Goal: Transaction & Acquisition: Purchase product/service

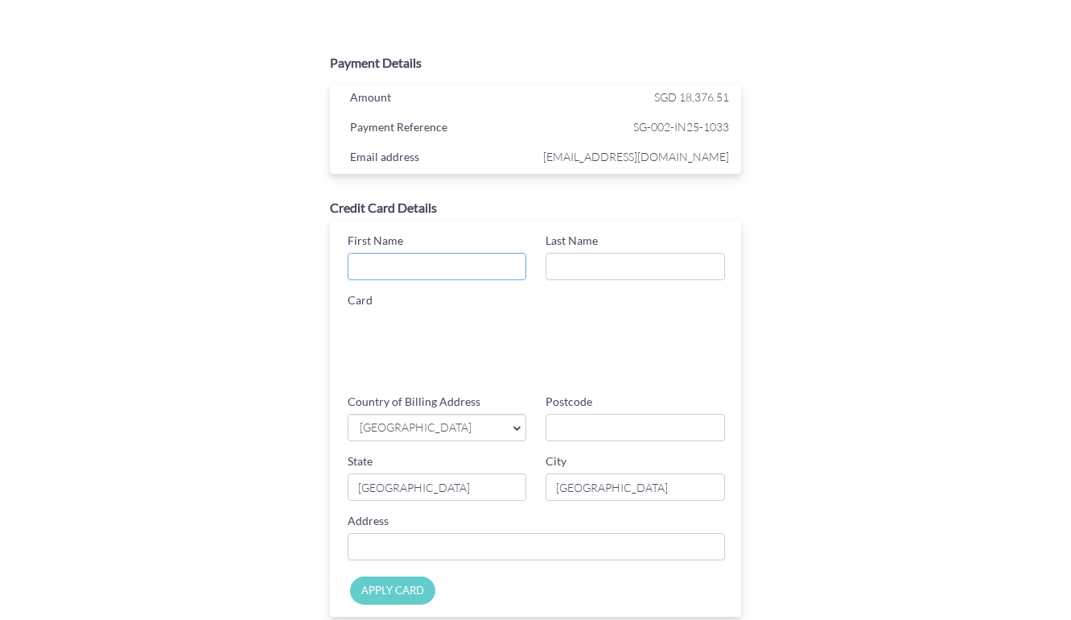
click at [429, 264] on input "First Name" at bounding box center [437, 266] width 179 height 27
type input "Panayiotis"
type input "Nicolaou"
click at [587, 431] on input "Postcode" at bounding box center [635, 427] width 179 height 27
type input "424185"
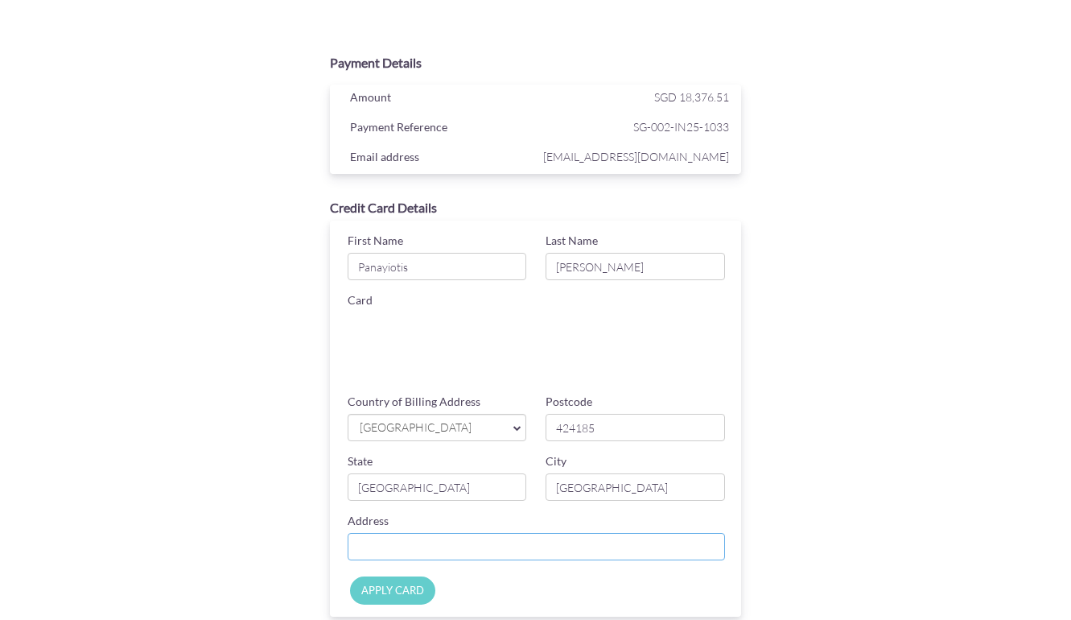
click at [496, 537] on input "Country of Billing Address" at bounding box center [537, 546] width 378 height 27
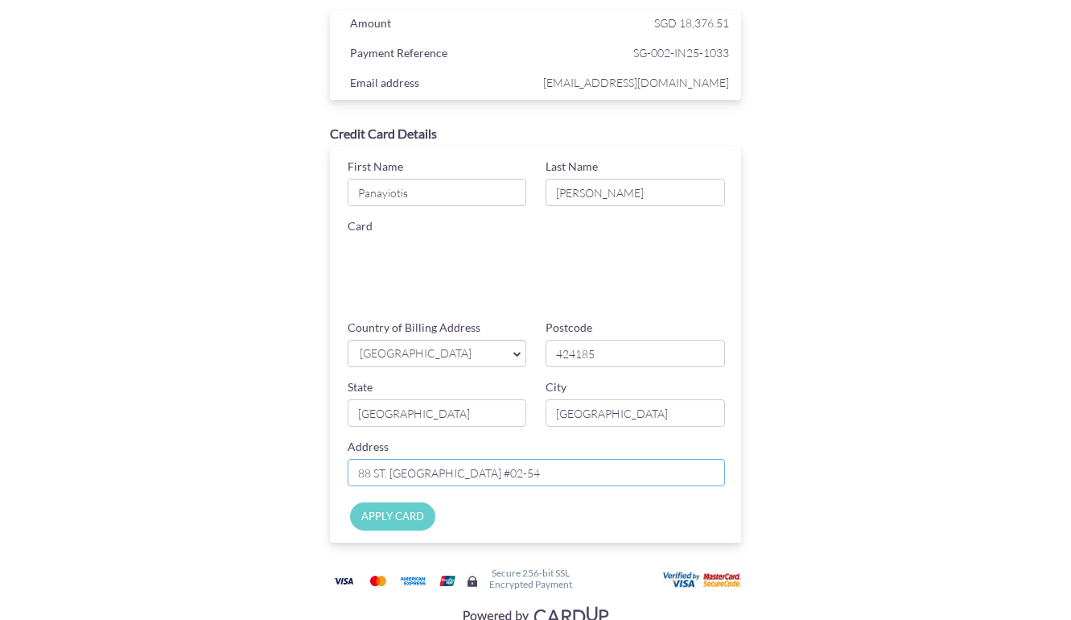
scroll to position [83, 0]
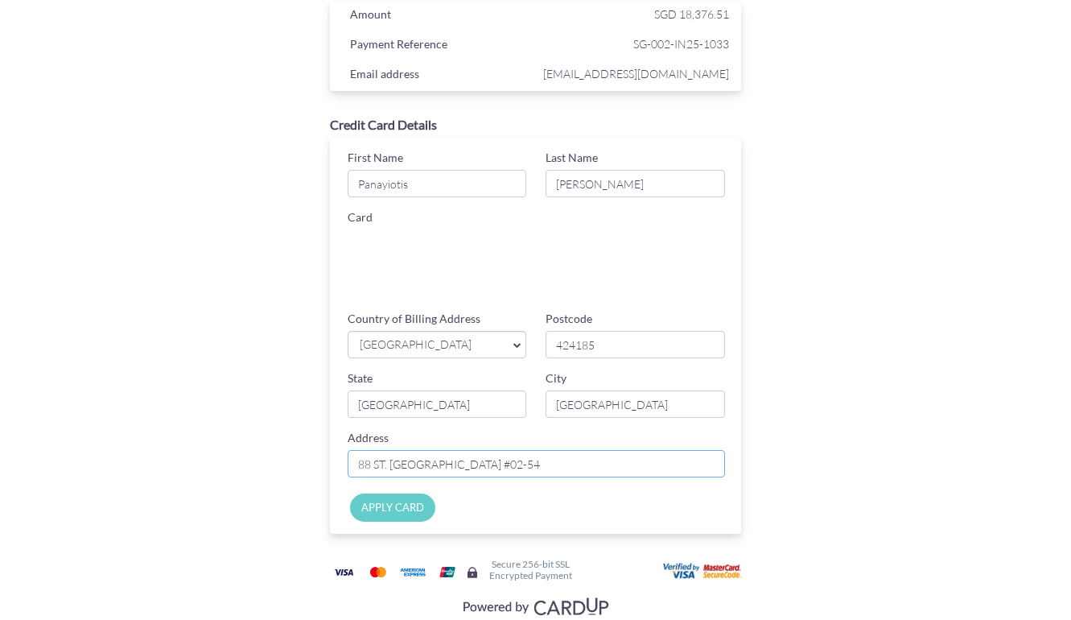
type input "88 ST. PATRICK'S ROAD #02-54"
click at [411, 513] on input "APPLY CARD" at bounding box center [392, 507] width 85 height 28
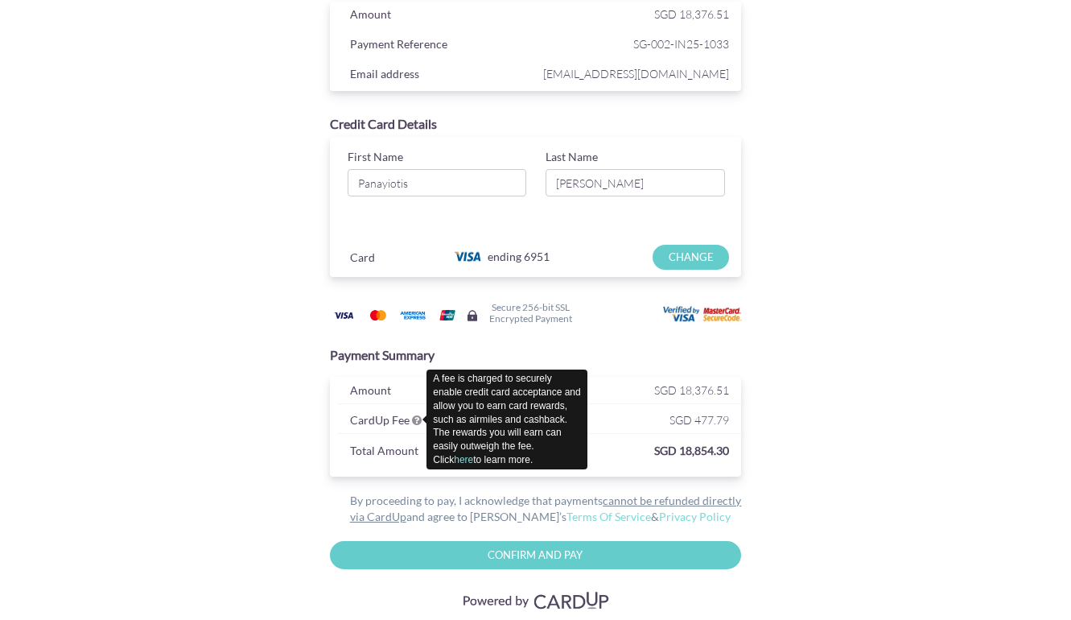
click at [417, 420] on icon at bounding box center [417, 419] width 10 height 11
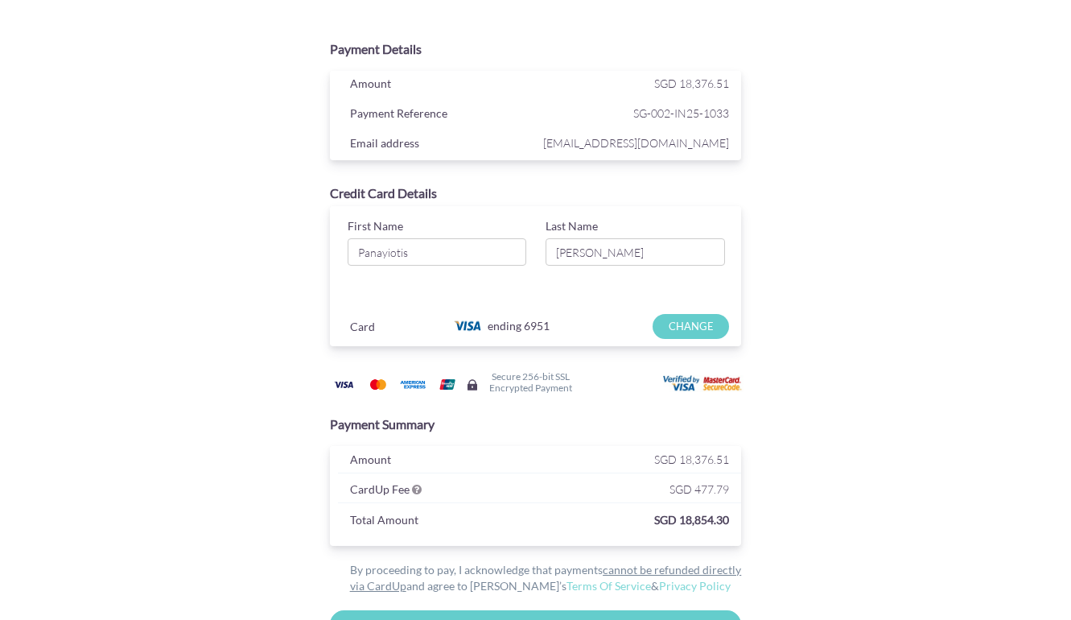
scroll to position [0, 0]
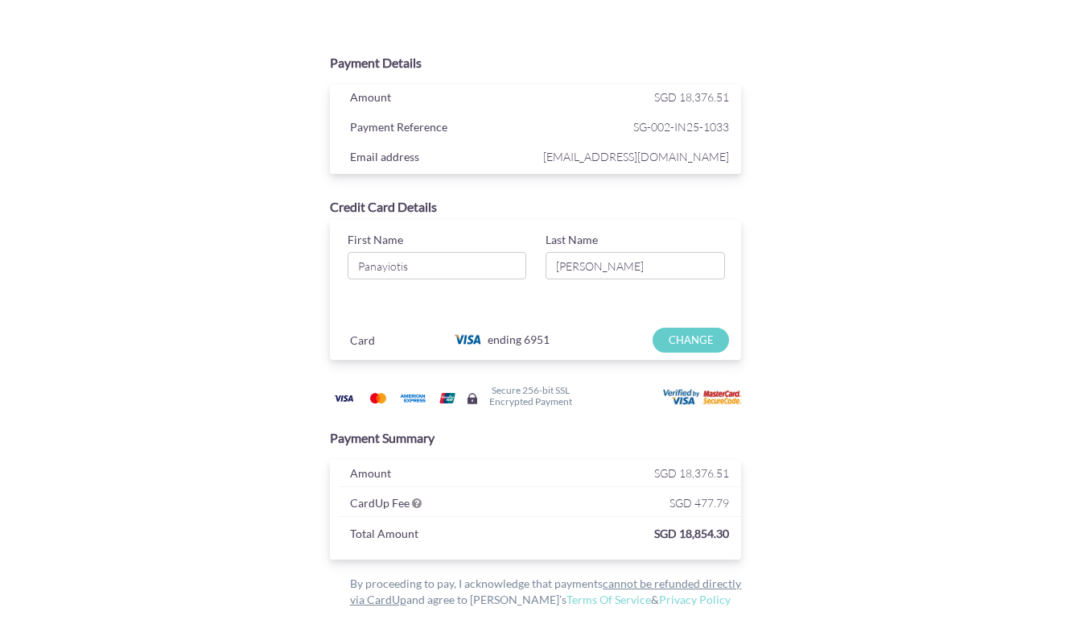
click at [697, 343] on input "CHANGE" at bounding box center [691, 339] width 76 height 25
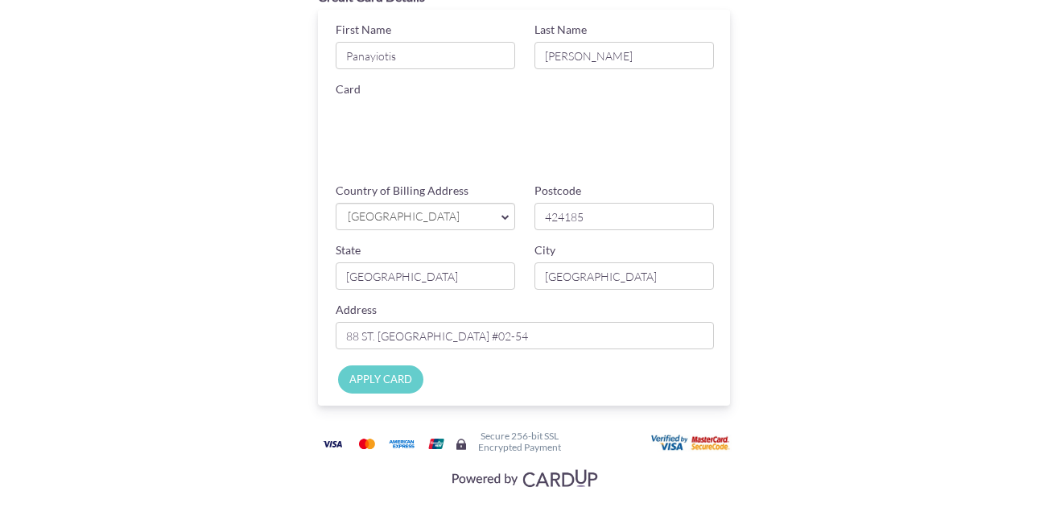
scroll to position [211, 0]
click at [369, 379] on input "Apply Card" at bounding box center [380, 378] width 85 height 28
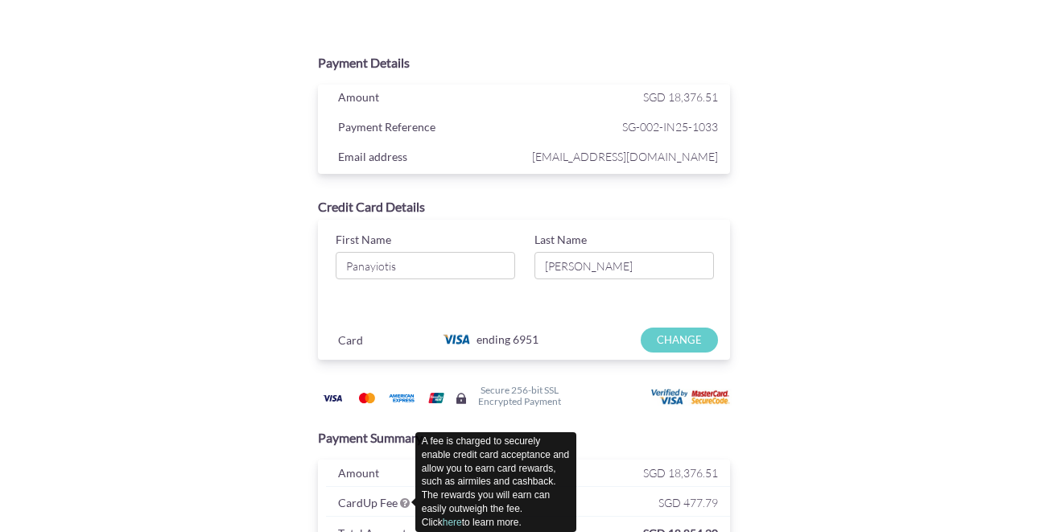
scroll to position [19, 0]
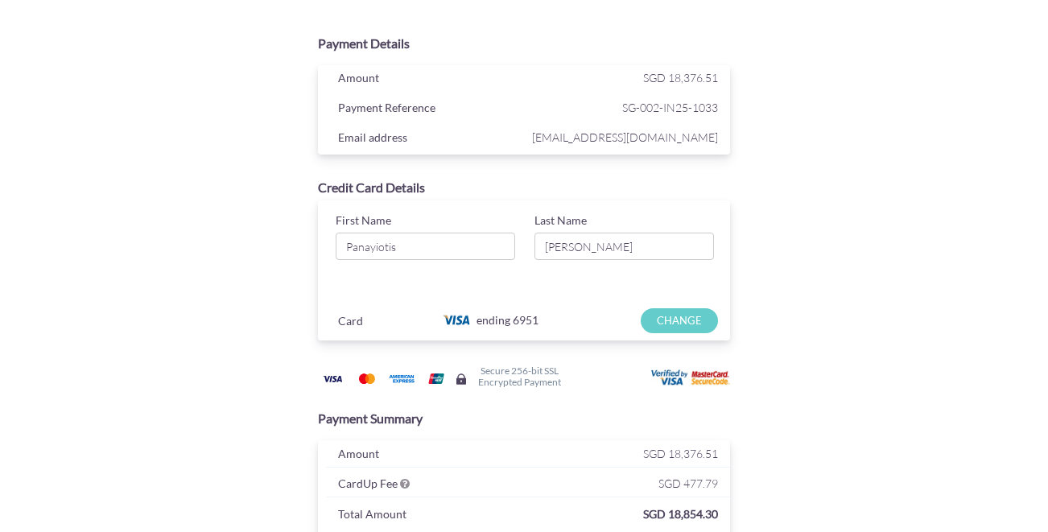
click at [679, 323] on input "CHANGE" at bounding box center [678, 320] width 76 height 25
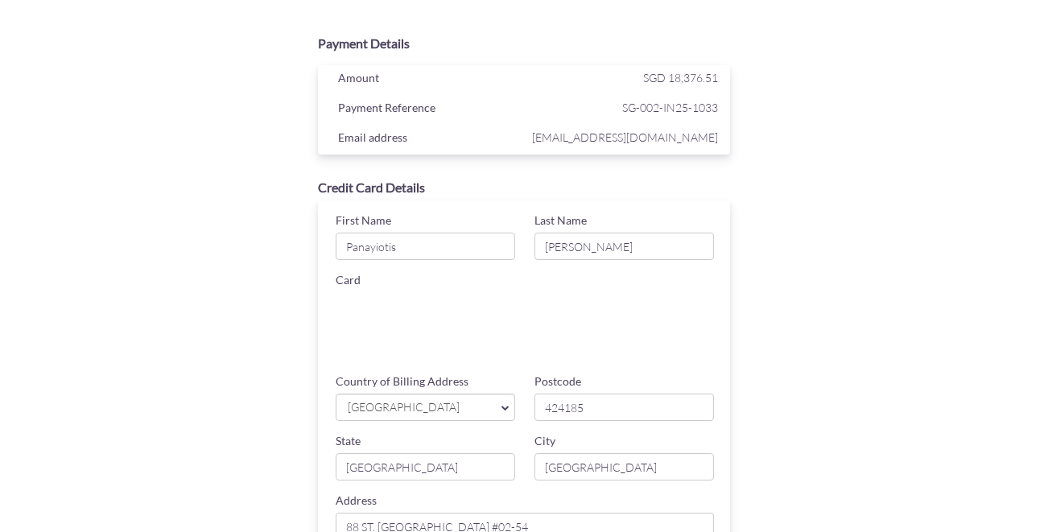
click at [525, 373] on div "Postcode 424185" at bounding box center [624, 396] width 199 height 47
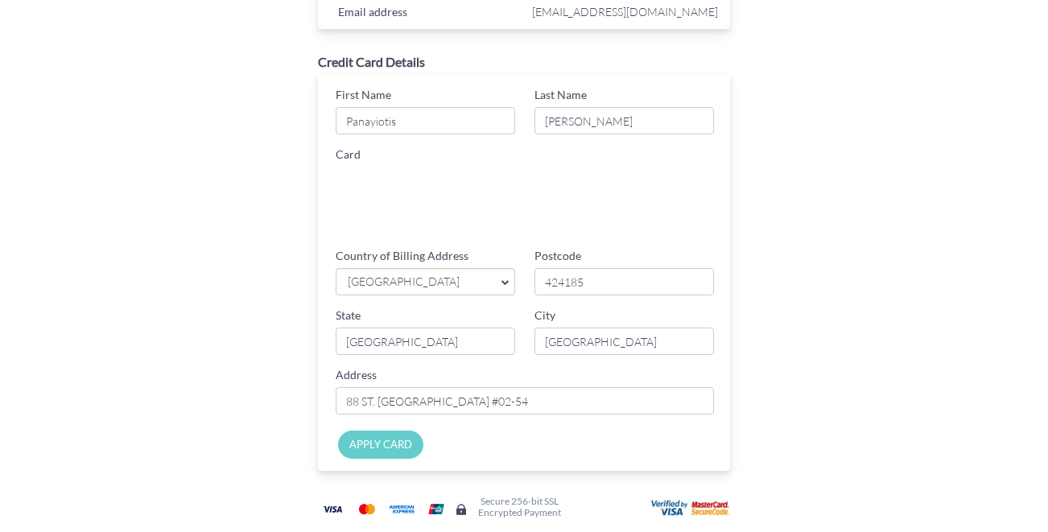
scroll to position [153, 0]
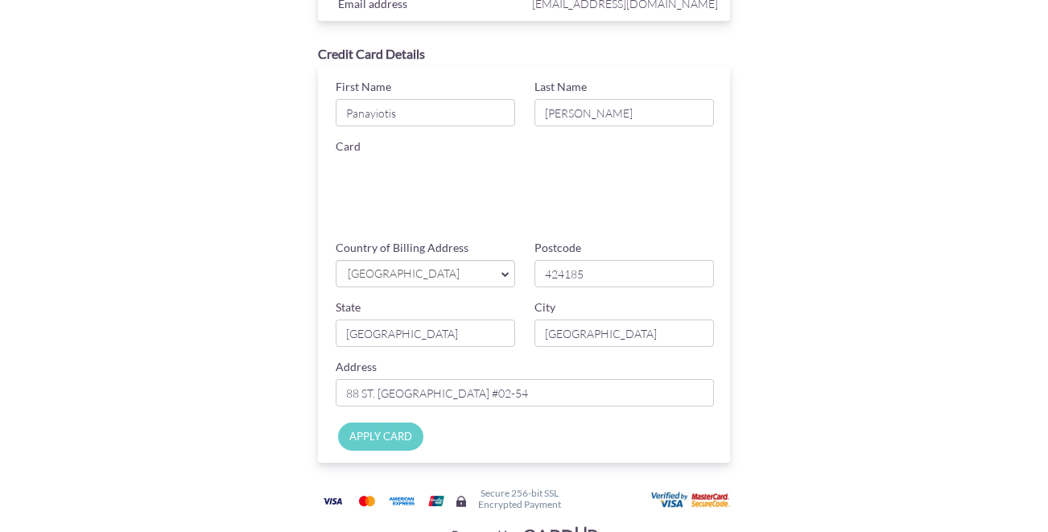
click at [396, 439] on input "Apply Card" at bounding box center [380, 436] width 85 height 28
type input "Applying..."
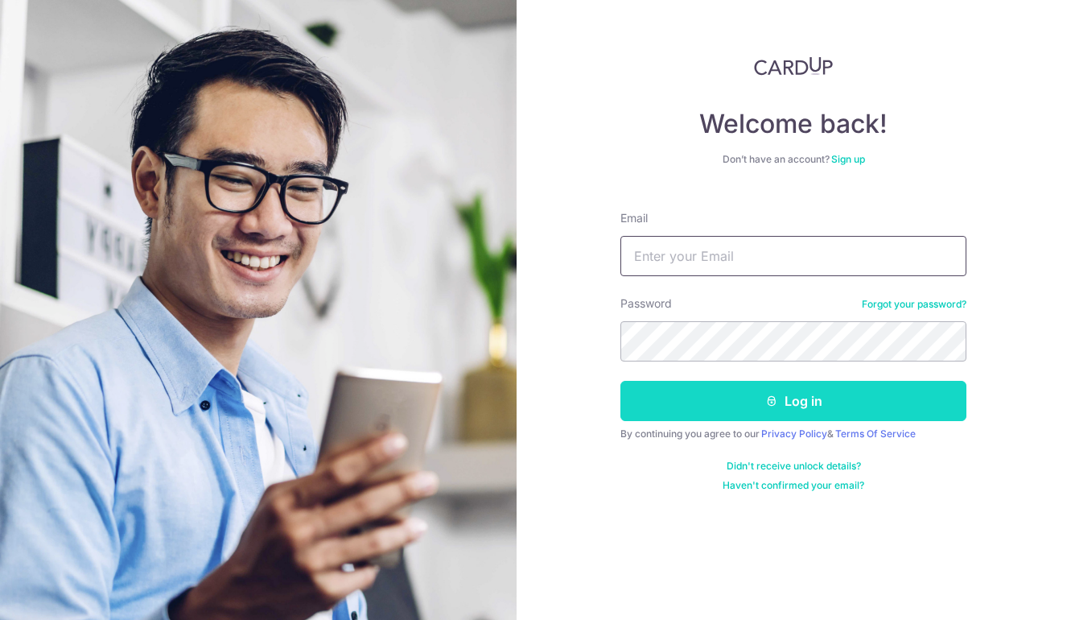
type input "[EMAIL_ADDRESS][DOMAIN_NAME]"
click at [745, 410] on button "Log in" at bounding box center [793, 401] width 346 height 40
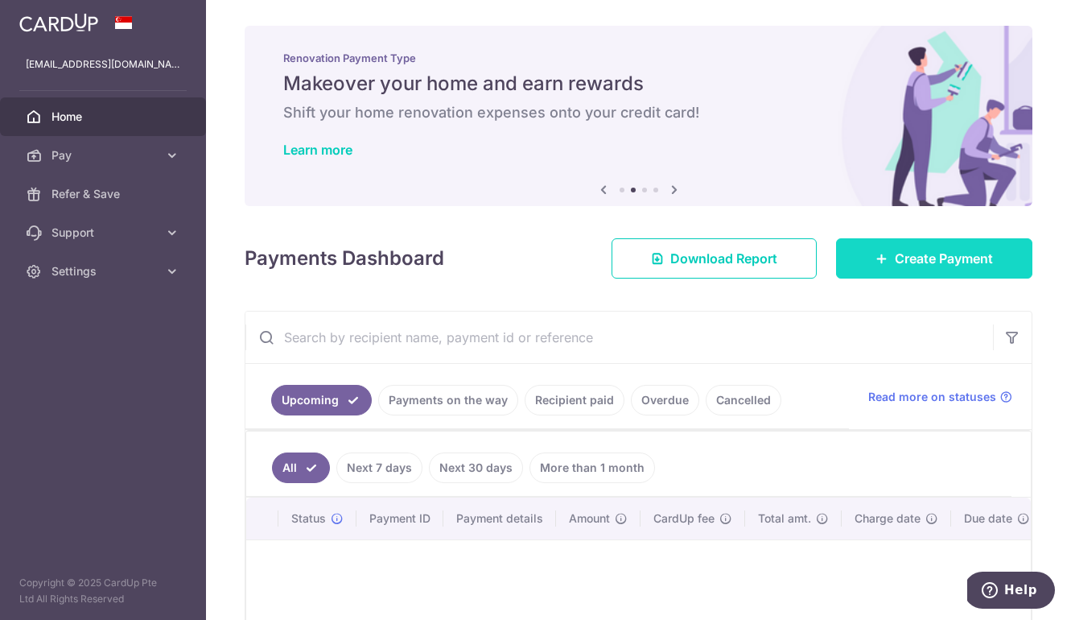
click at [911, 249] on span "Create Payment" at bounding box center [944, 258] width 98 height 19
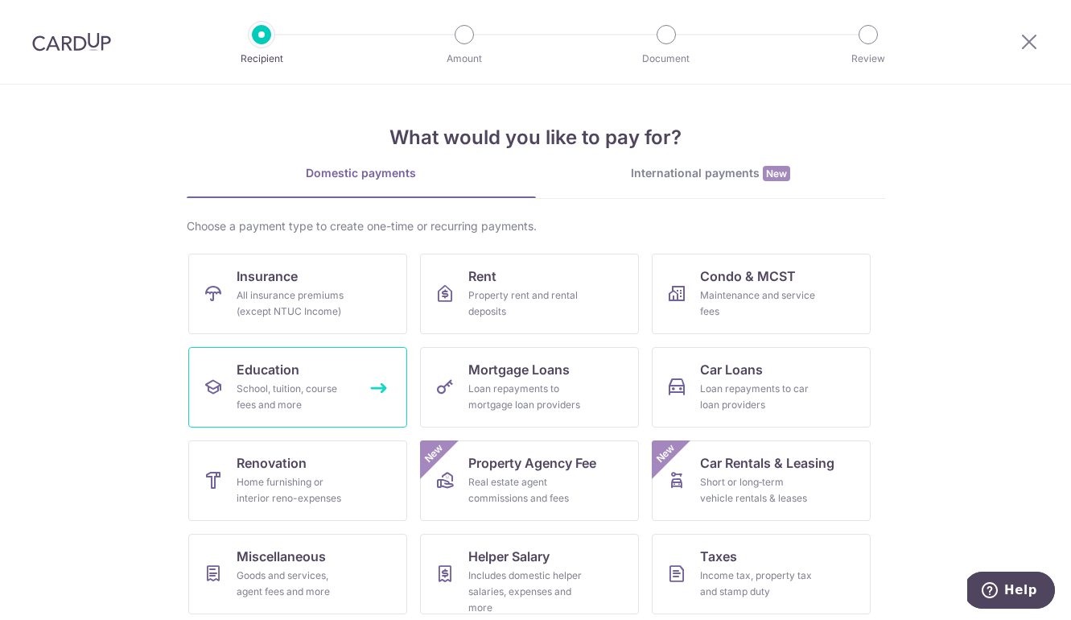
click at [283, 389] on div "School, tuition, course fees and more" at bounding box center [295, 397] width 116 height 32
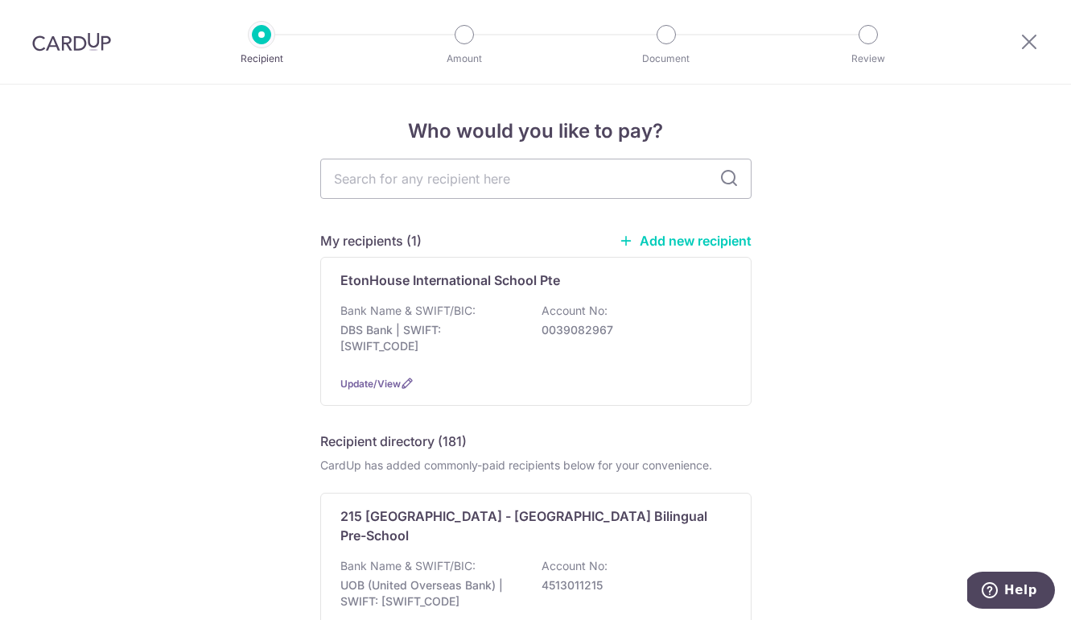
click at [420, 462] on div "CardUp has added commonly-paid recipients below for your convenience." at bounding box center [535, 465] width 431 height 16
click at [431, 187] on input "text" at bounding box center [535, 179] width 431 height 40
type input "3"
type input "etonhouse"
click at [730, 180] on icon at bounding box center [728, 178] width 19 height 19
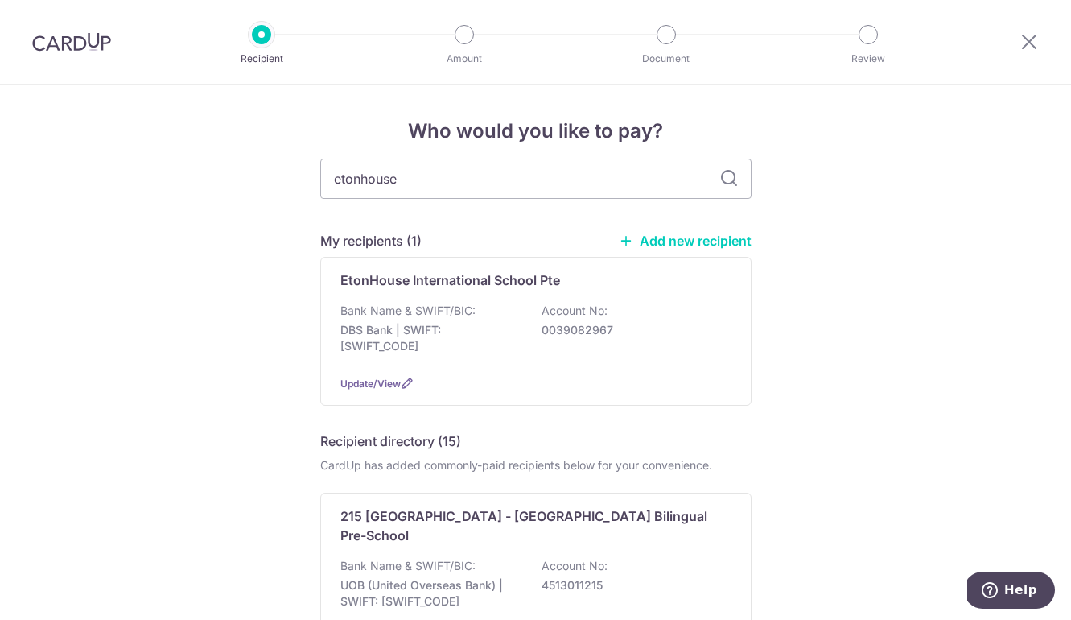
click at [730, 180] on icon at bounding box center [728, 178] width 19 height 19
click at [731, 184] on icon at bounding box center [728, 178] width 19 height 19
click at [731, 180] on icon at bounding box center [728, 178] width 19 height 19
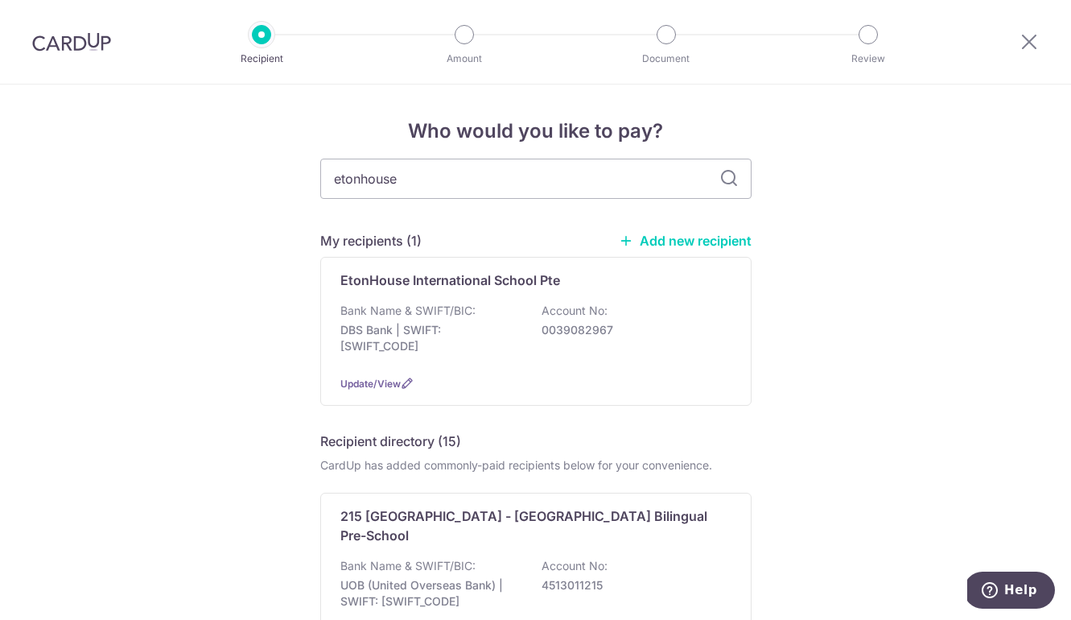
click at [731, 180] on icon at bounding box center [728, 178] width 19 height 19
click at [451, 192] on input "etonhouse" at bounding box center [535, 179] width 431 height 40
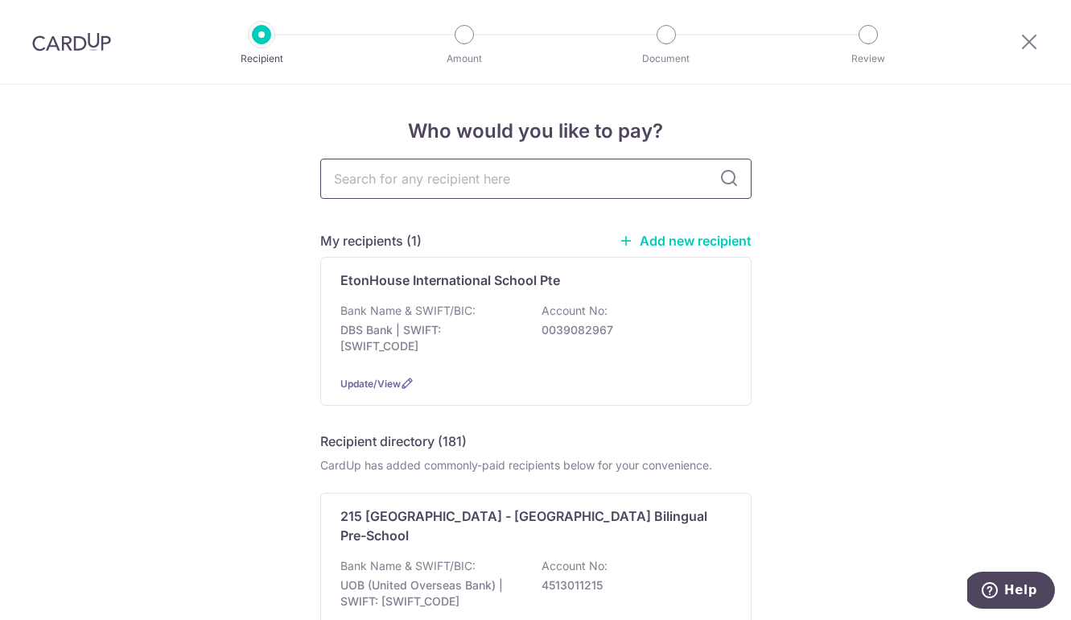
click at [423, 179] on input "text" at bounding box center [535, 179] width 431 height 40
type input "a"
click at [657, 179] on input "a" at bounding box center [535, 179] width 431 height 40
type input "eton"
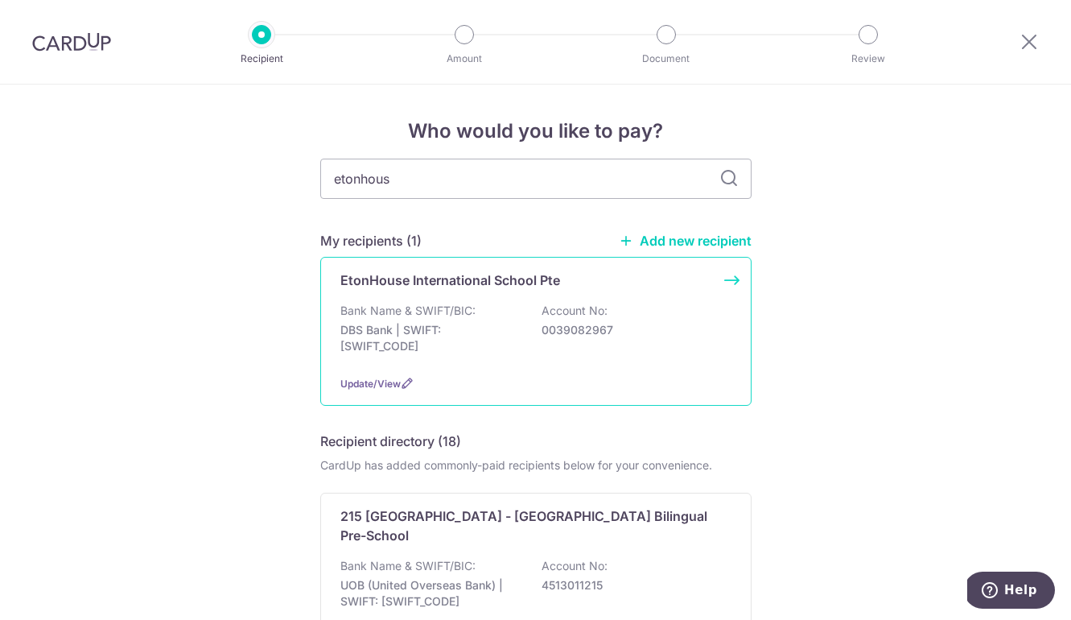
type input "etonhouse"
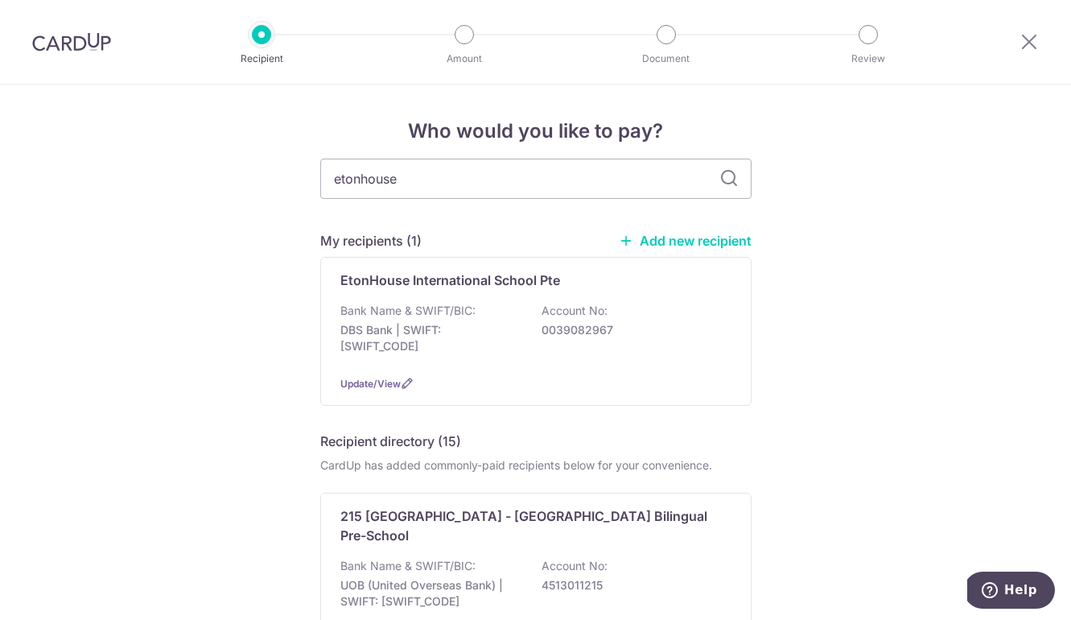
click at [731, 178] on icon at bounding box center [728, 178] width 19 height 19
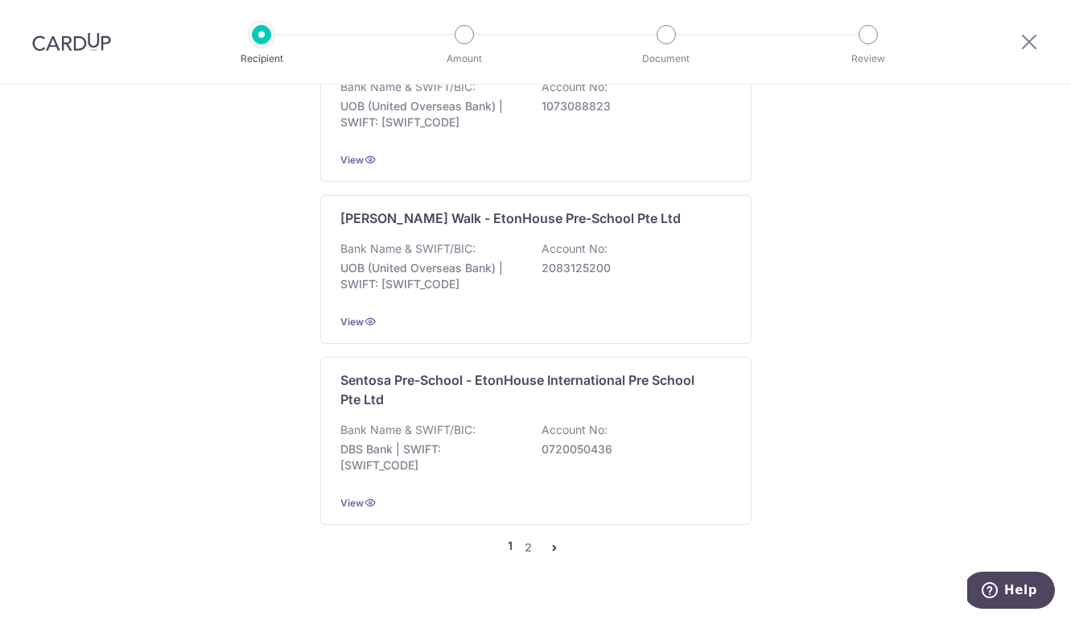
scroll to position [1624, 0]
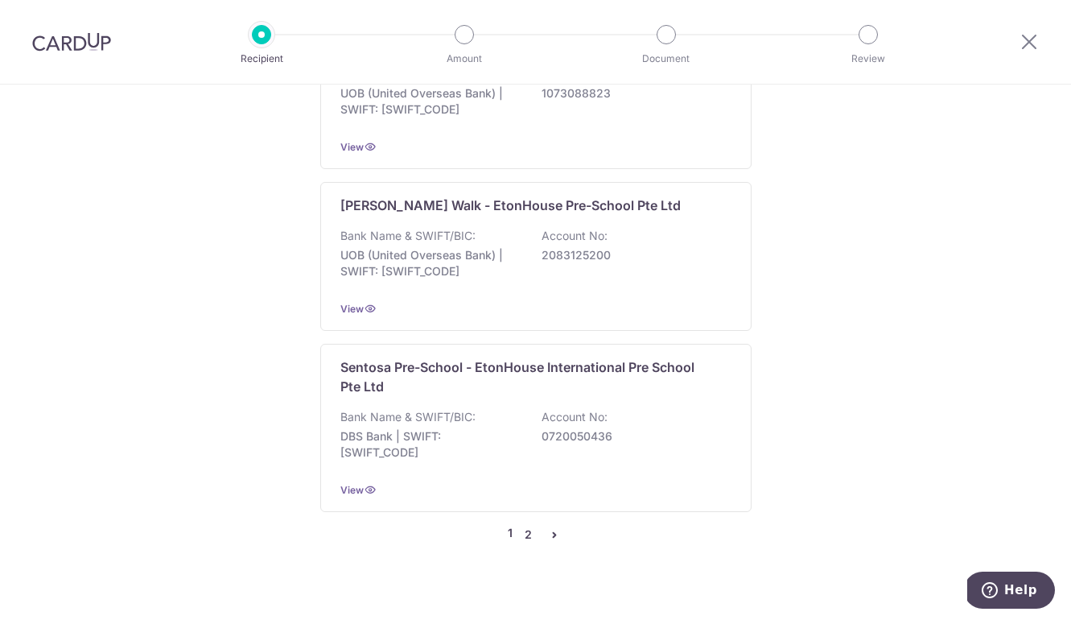
click at [530, 525] on link "2" at bounding box center [528, 534] width 19 height 19
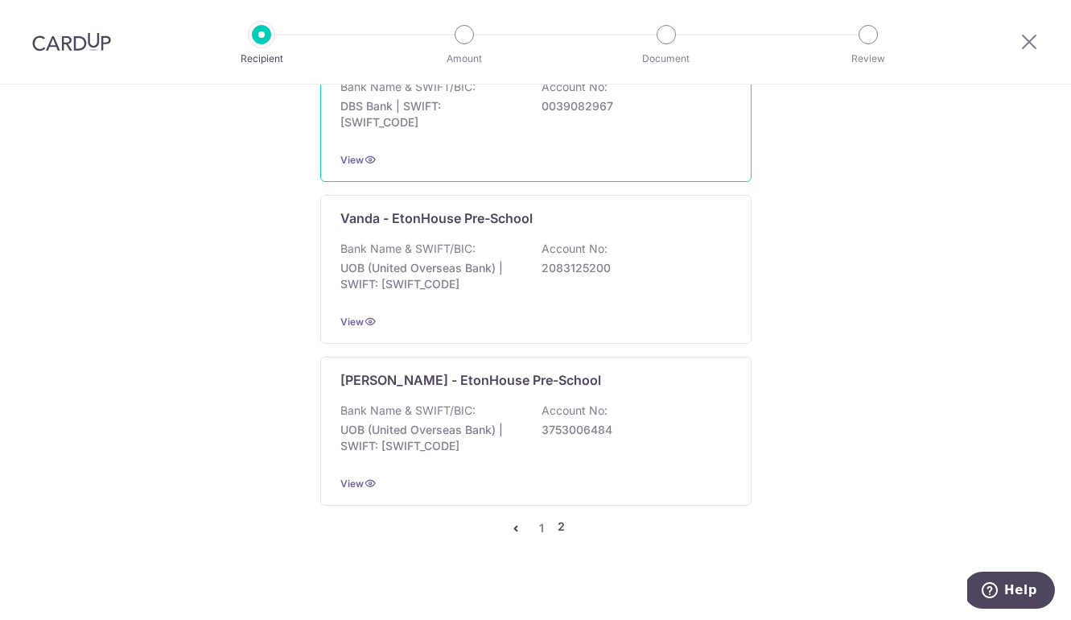
scroll to position [796, 0]
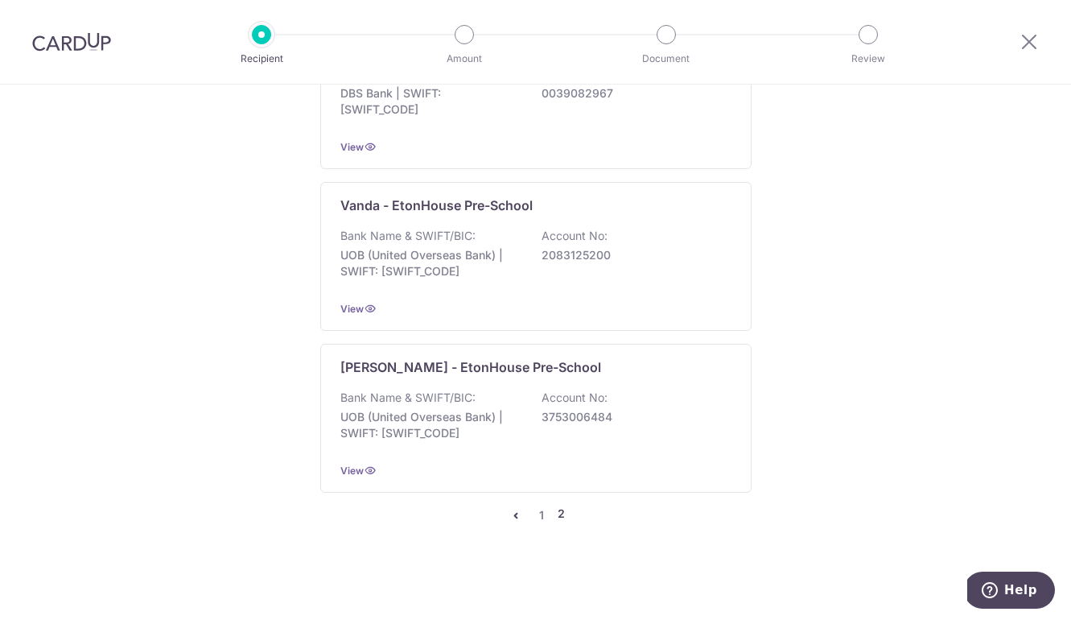
click at [516, 515] on icon "pager" at bounding box center [515, 515] width 13 height 13
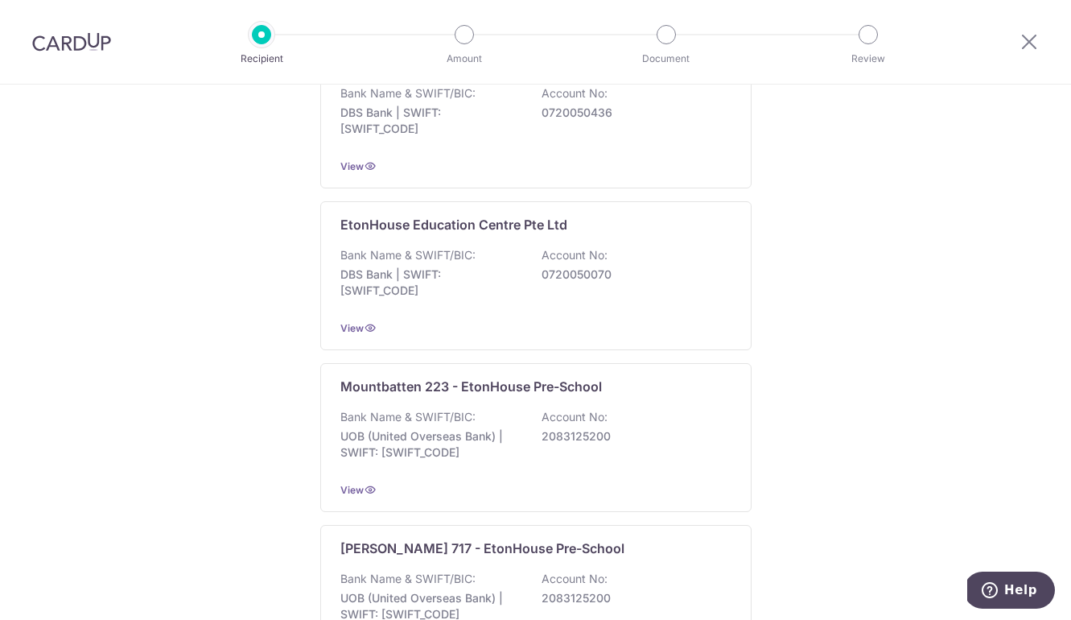
scroll to position [0, 0]
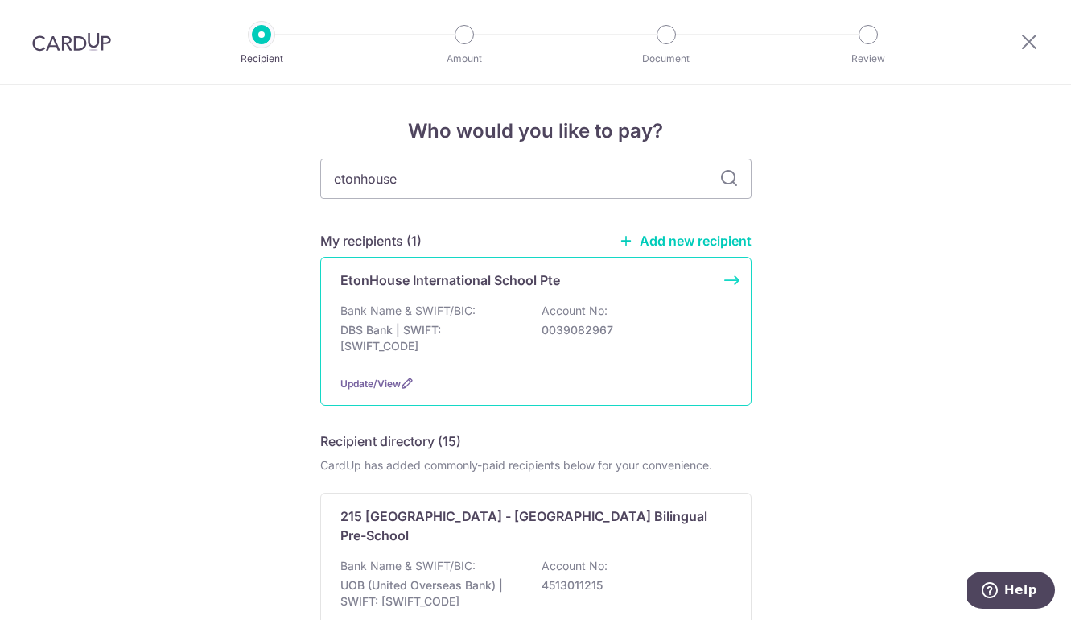
click at [586, 352] on div "Bank Name & SWIFT/BIC: DBS Bank | SWIFT: DBSSSGSGXXX Account No: 0039082967" at bounding box center [535, 333] width 391 height 60
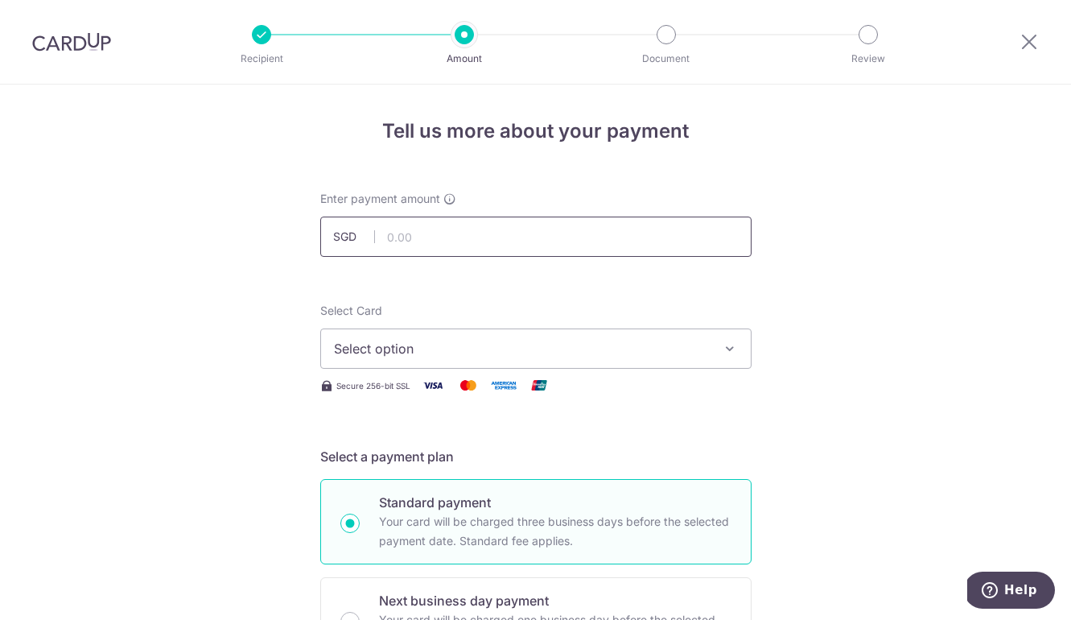
click at [406, 237] on input "text" at bounding box center [535, 236] width 431 height 40
type input "18,376.51"
click at [439, 340] on span "Select option" at bounding box center [521, 348] width 375 height 19
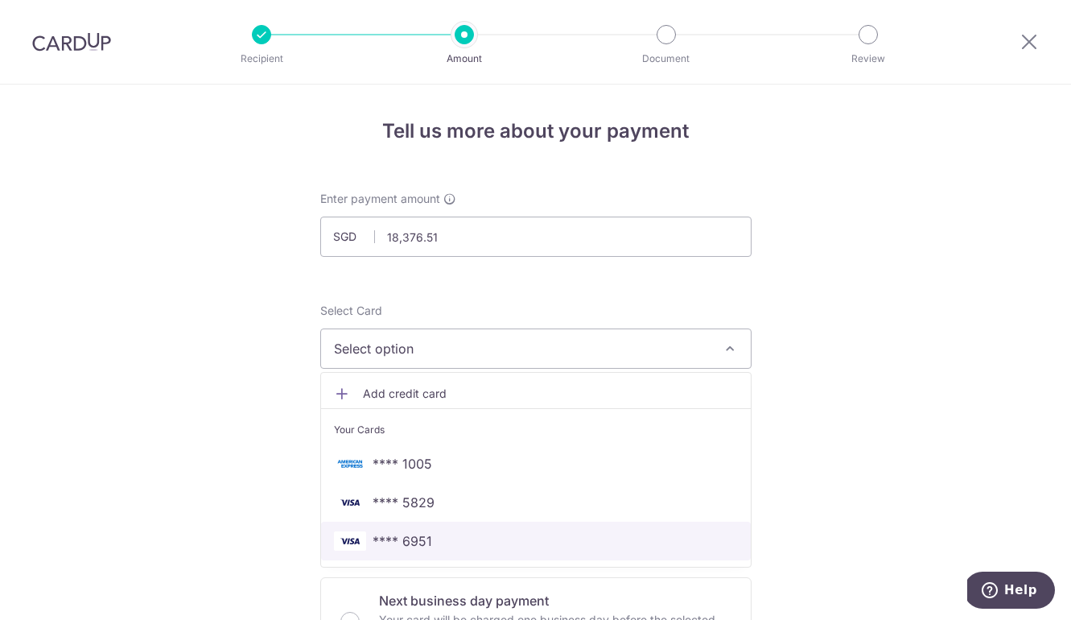
click at [414, 541] on span "**** 6951" at bounding box center [403, 540] width 60 height 19
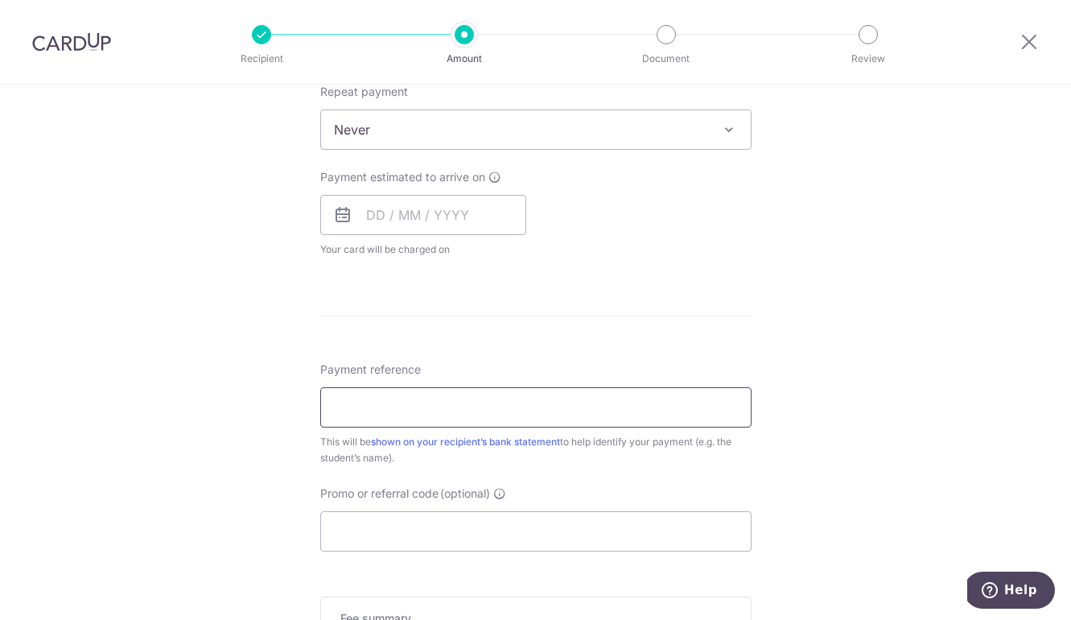
scroll to position [690, 0]
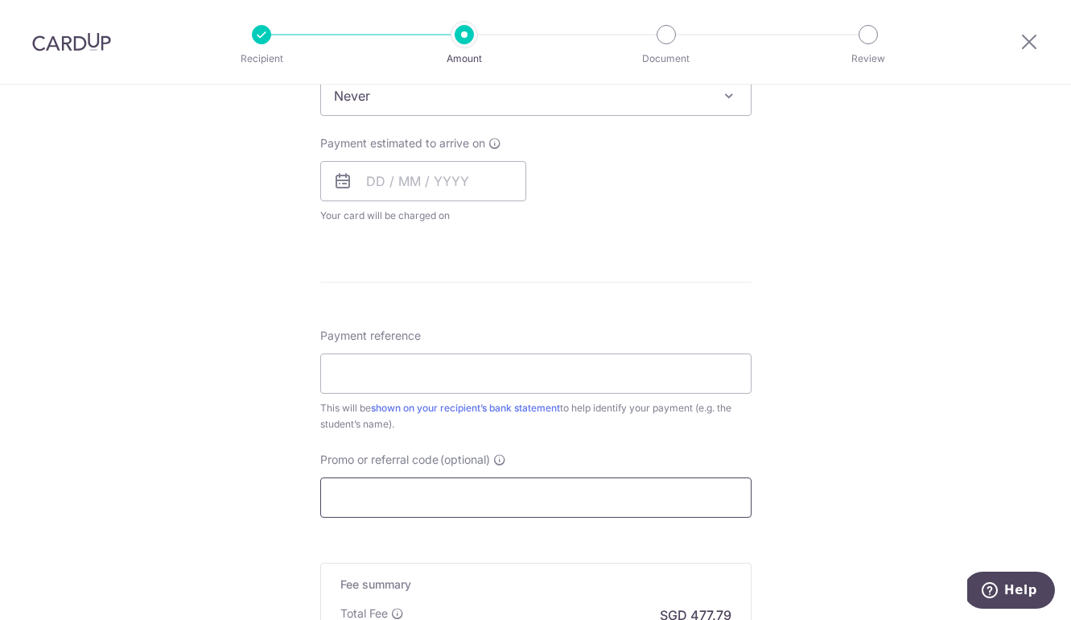
click at [428, 492] on input "Promo or referral code (optional)" at bounding box center [535, 497] width 431 height 40
paste input "OFF225"
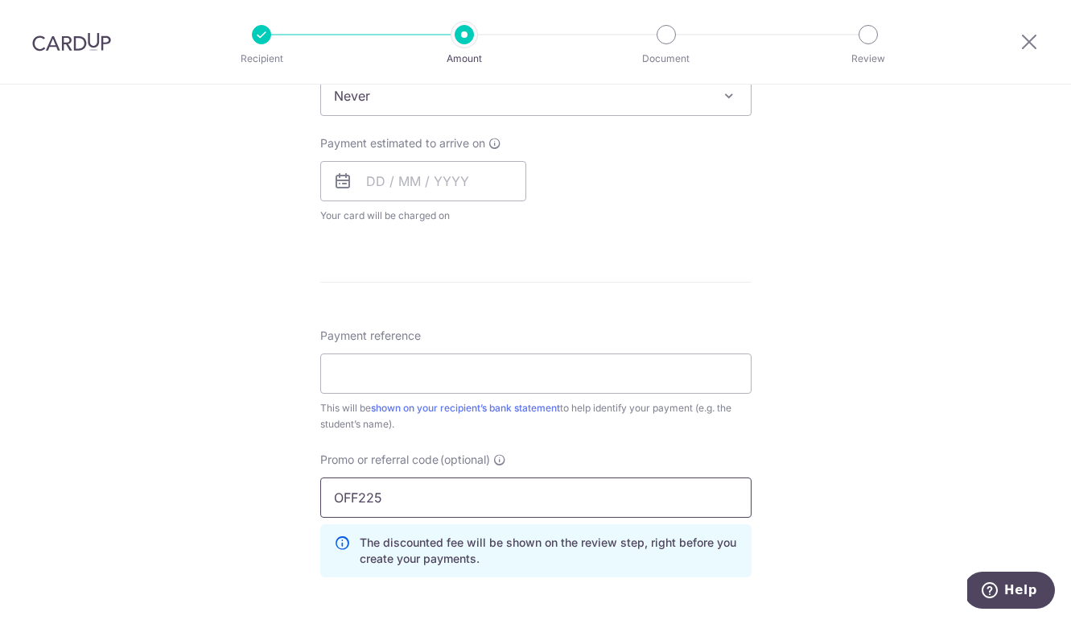
type input "OFF225"
click at [925, 493] on div "Tell us more about your payment Enter payment amount SGD 18,376.51 18376.51 Sel…" at bounding box center [535, 159] width 1071 height 1528
click at [424, 369] on input "Payment reference" at bounding box center [535, 373] width 431 height 40
paste input "SG­002­IN25­1033"
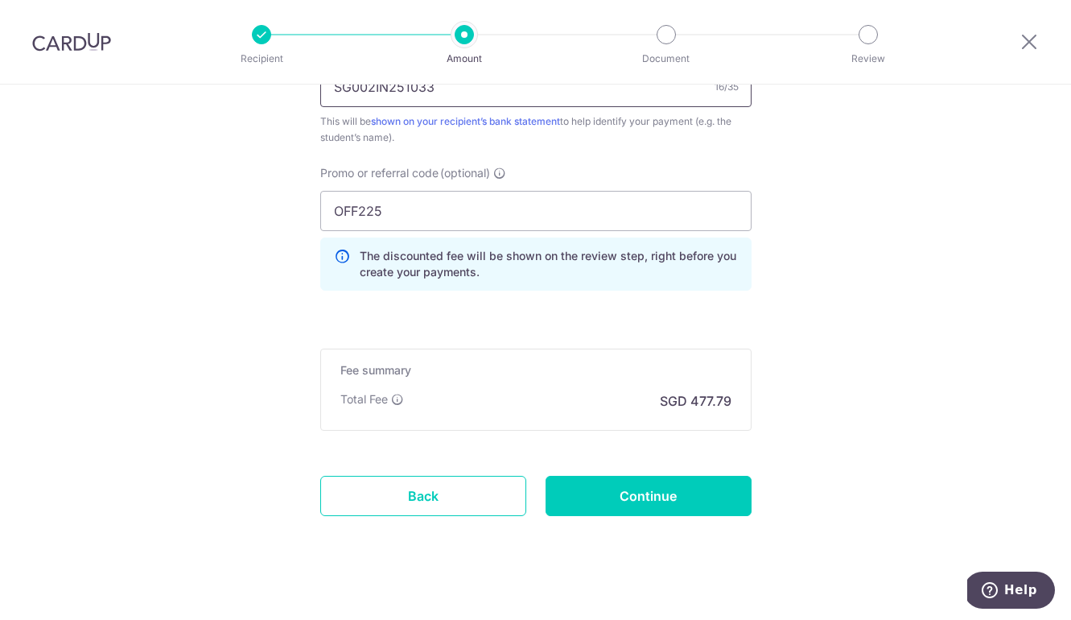
scroll to position [984, 0]
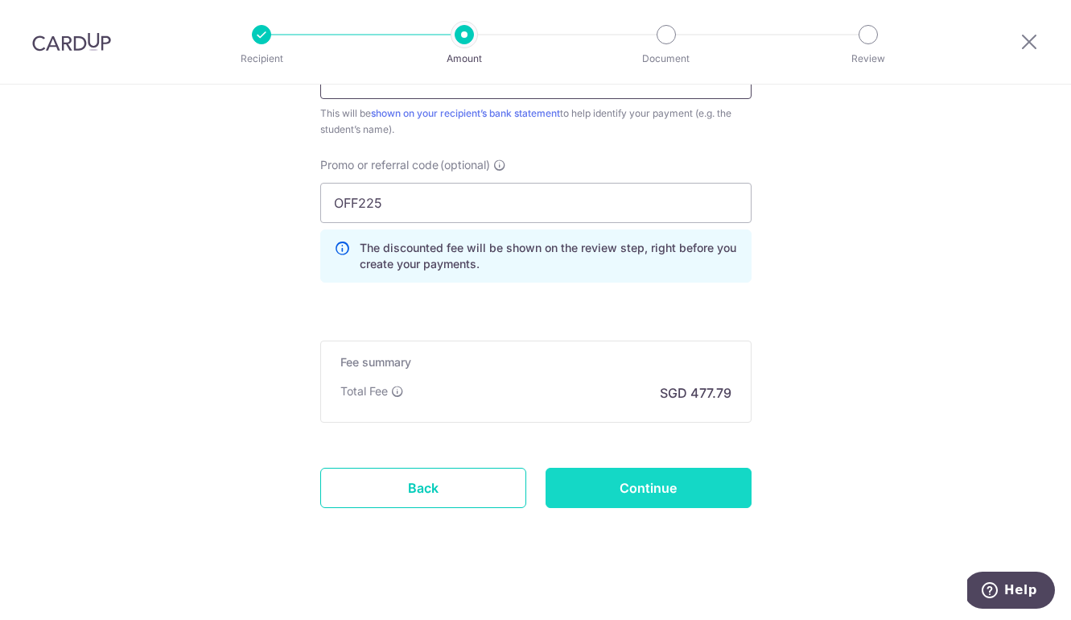
type input "SG­002­IN25­1033"
click at [617, 487] on input "Continue" at bounding box center [649, 487] width 206 height 40
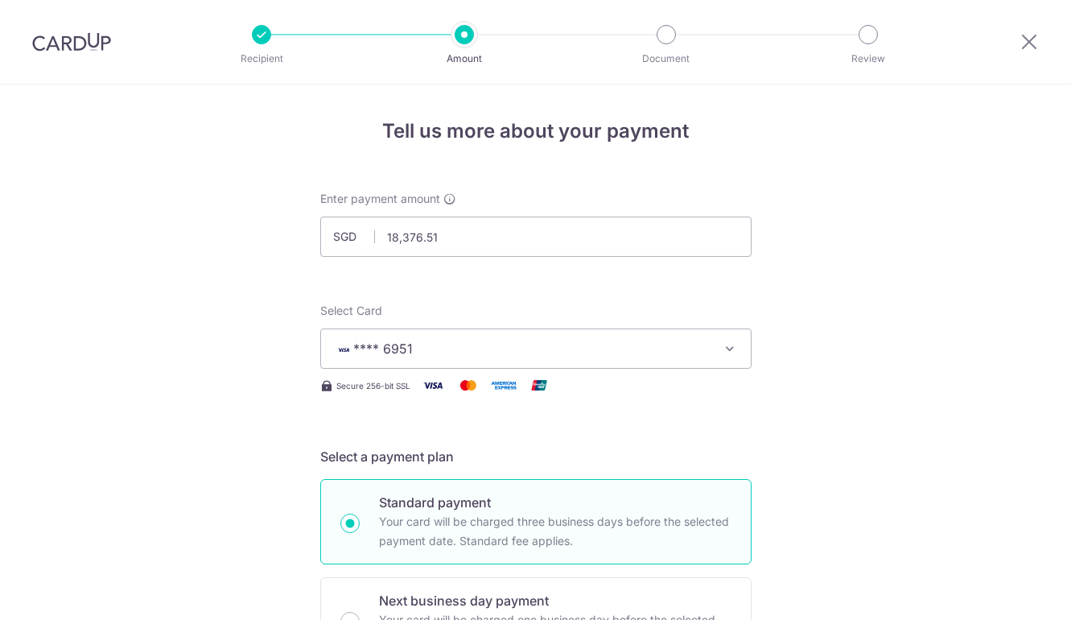
scroll to position [813, 0]
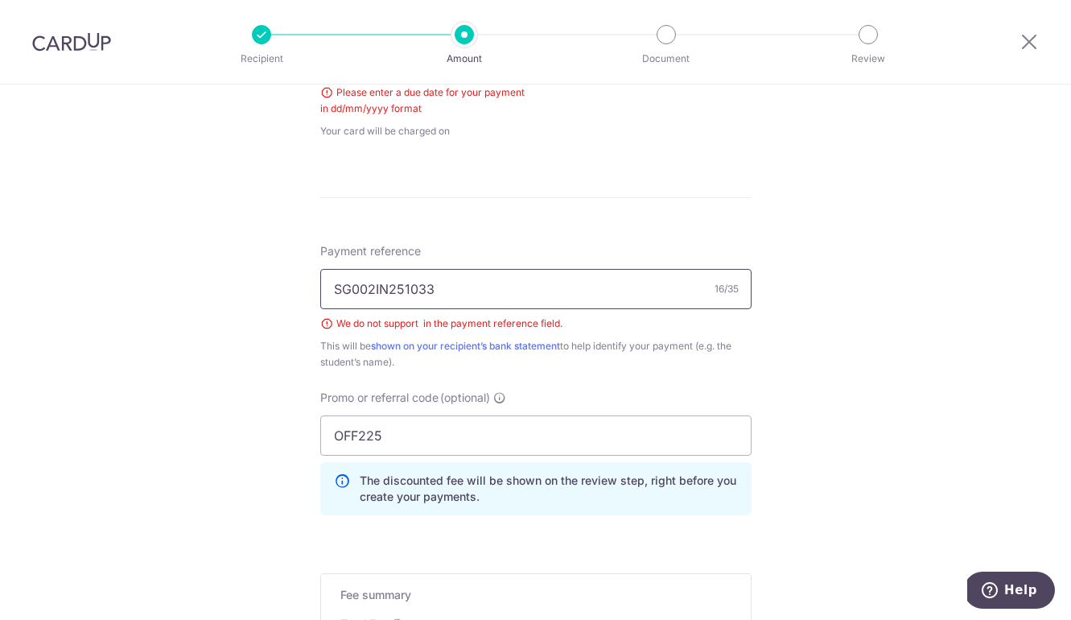
click at [415, 295] on input "SG­002­IN25­1033" at bounding box center [535, 289] width 431 height 40
click at [266, 313] on div "Tell us more about your payment Enter payment amount SGD 18,376.51 18376.51 Sel…" at bounding box center [535, 66] width 1071 height 1589
click at [328, 352] on div "This will be shown on your recipient’s bank statement to help identify your pay…" at bounding box center [535, 354] width 431 height 32
click at [439, 281] on input "Payment reference" at bounding box center [535, 289] width 431 height 40
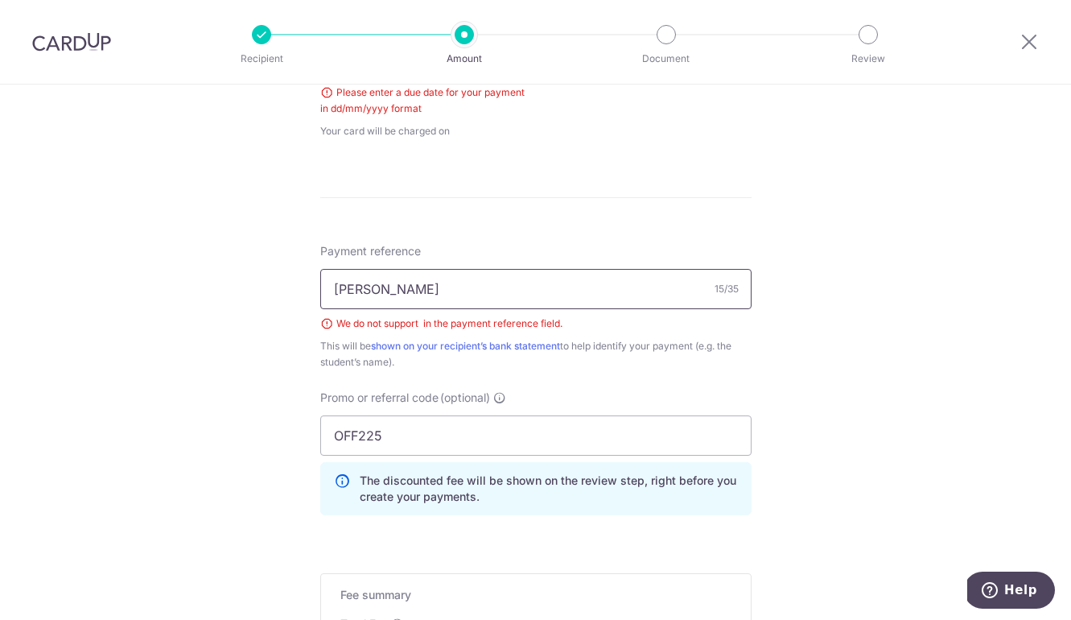
type input "Daphne Nicolaou"
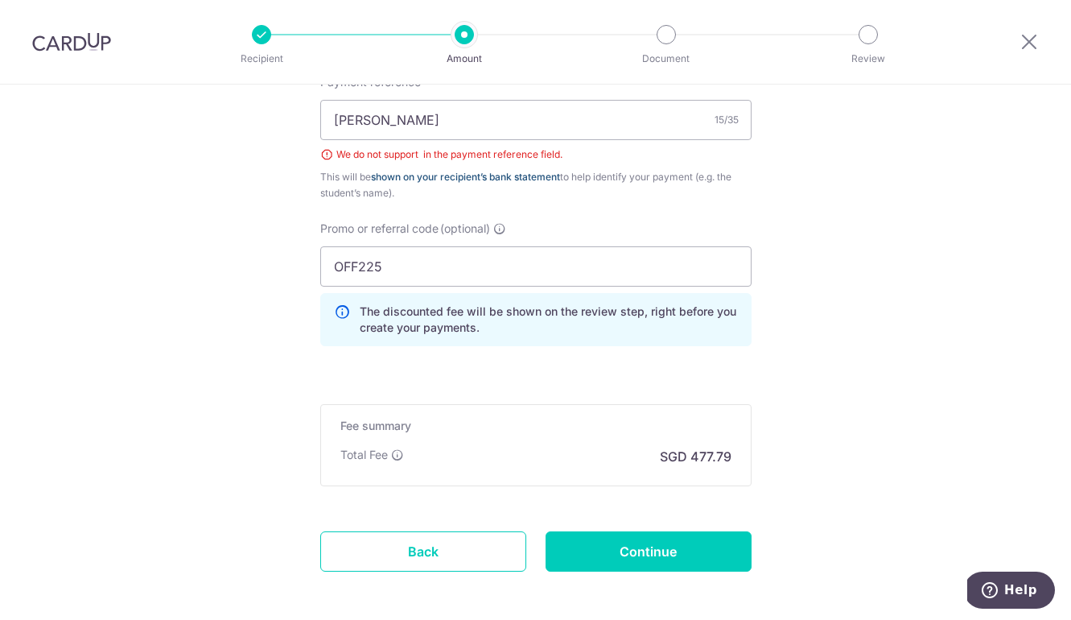
scroll to position [992, 0]
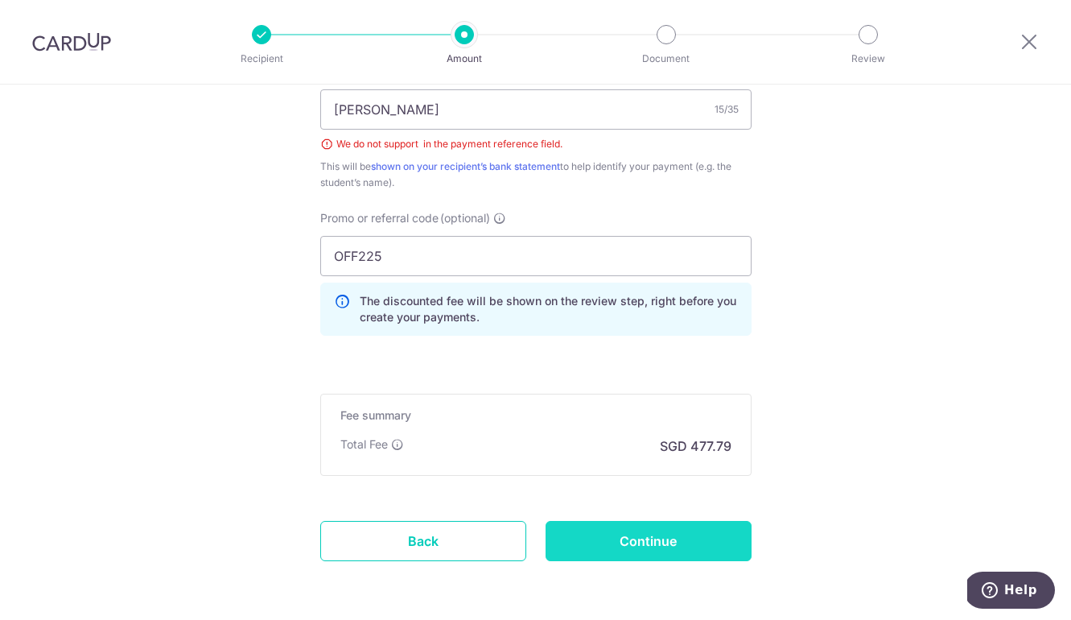
click at [656, 546] on input "Continue" at bounding box center [649, 541] width 206 height 40
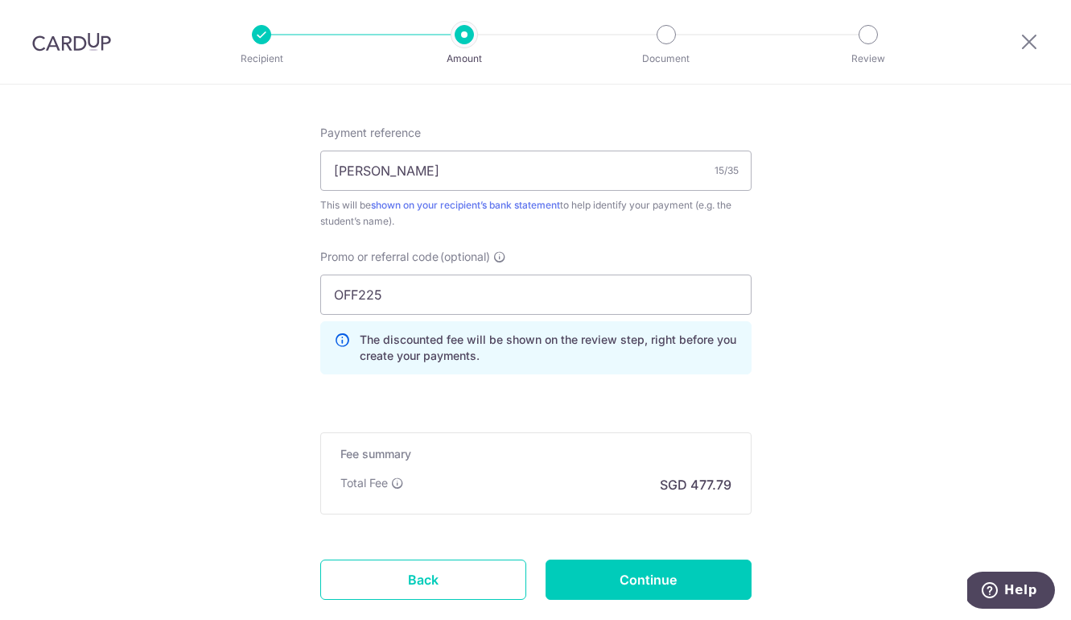
scroll to position [1032, 0]
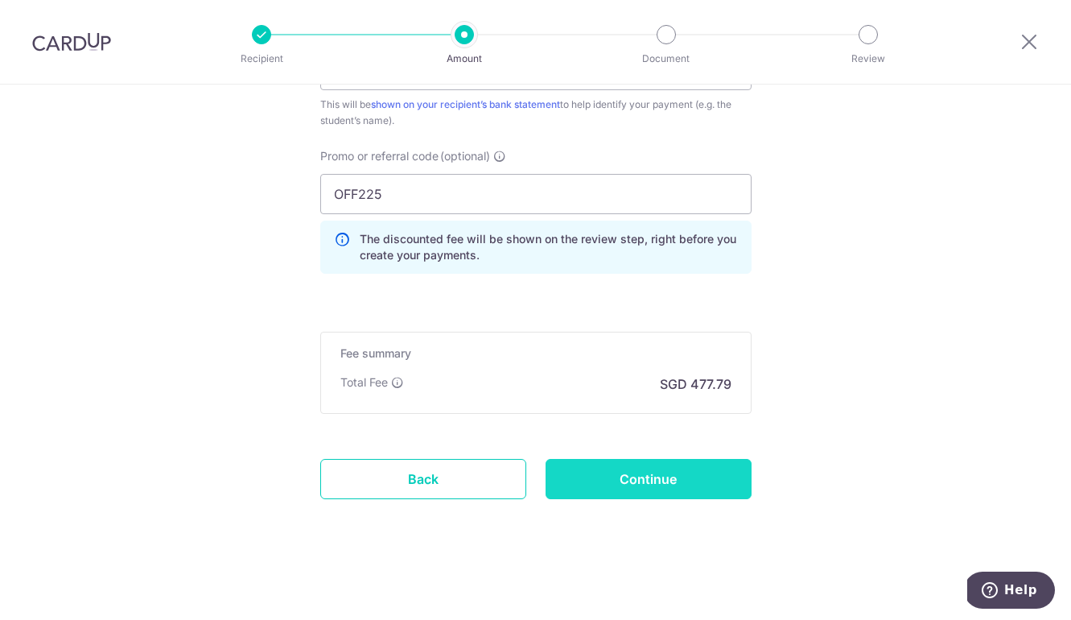
click at [636, 482] on input "Continue" at bounding box center [649, 479] width 206 height 40
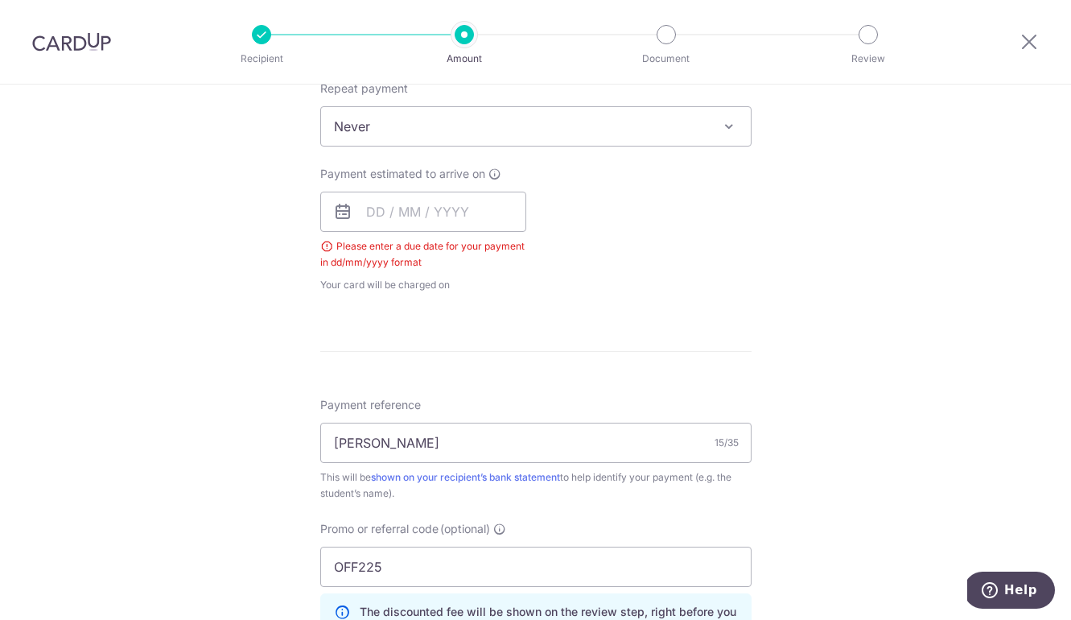
scroll to position [479, 0]
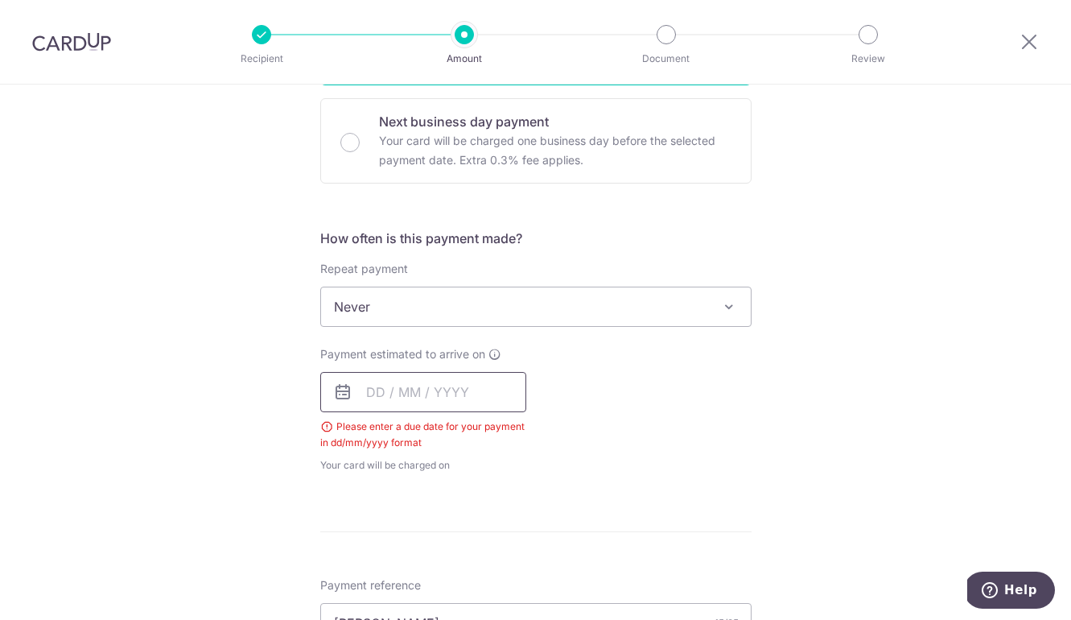
click at [389, 381] on input "text" at bounding box center [423, 392] width 206 height 40
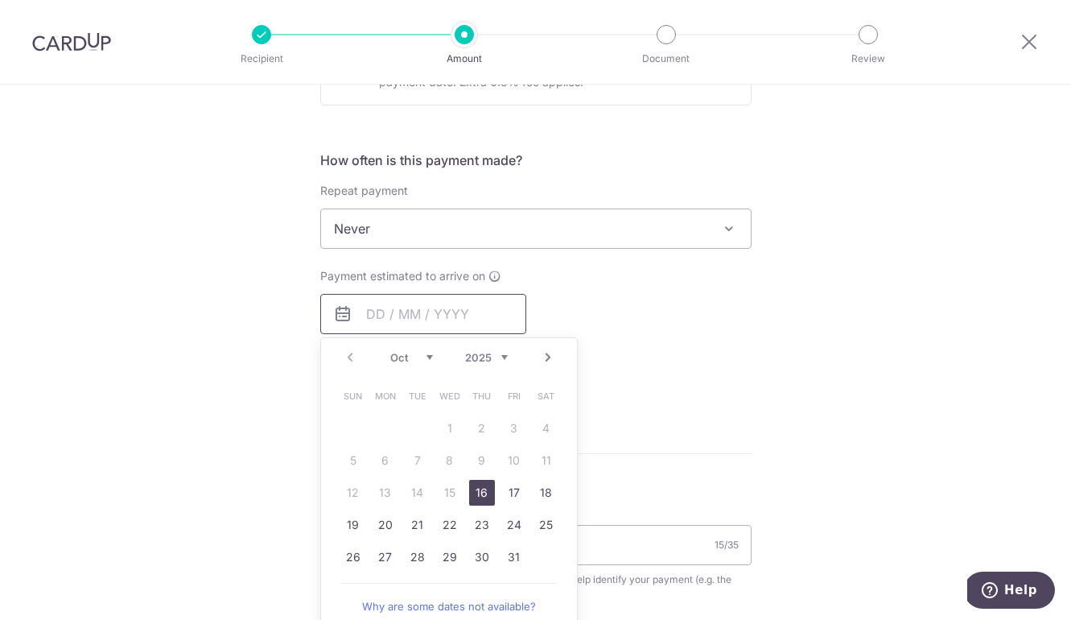
scroll to position [558, 0]
click at [480, 558] on link "30" at bounding box center [482, 556] width 26 height 26
type input "30/10/2025"
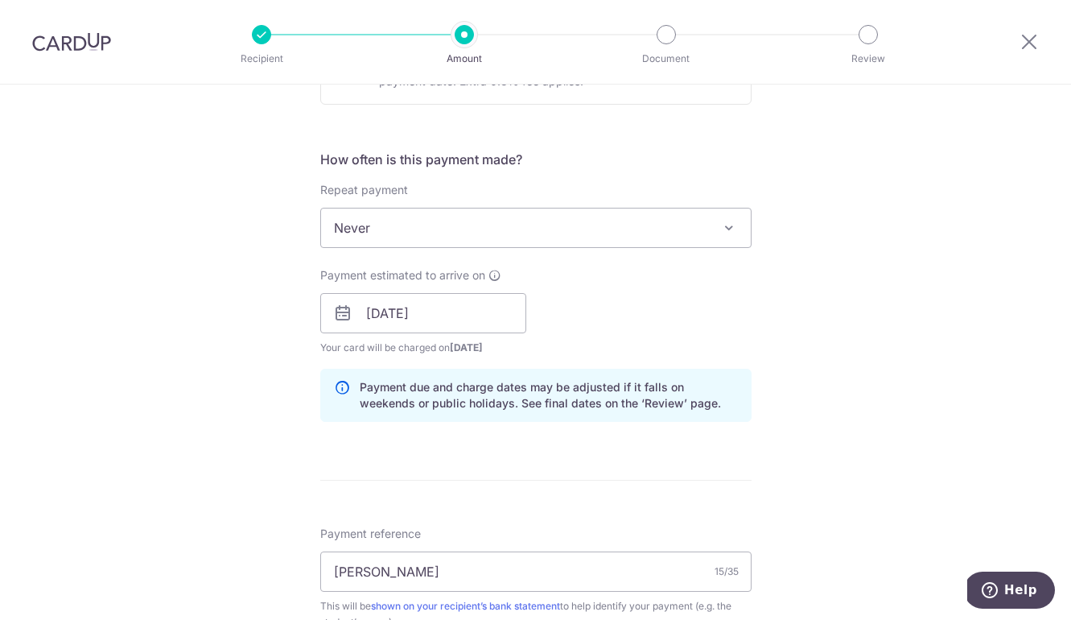
click at [674, 444] on form "Enter payment amount SGD 18,376.51 18376.51 Select Card **** 6951 Add credit ca…" at bounding box center [535, 339] width 431 height 1412
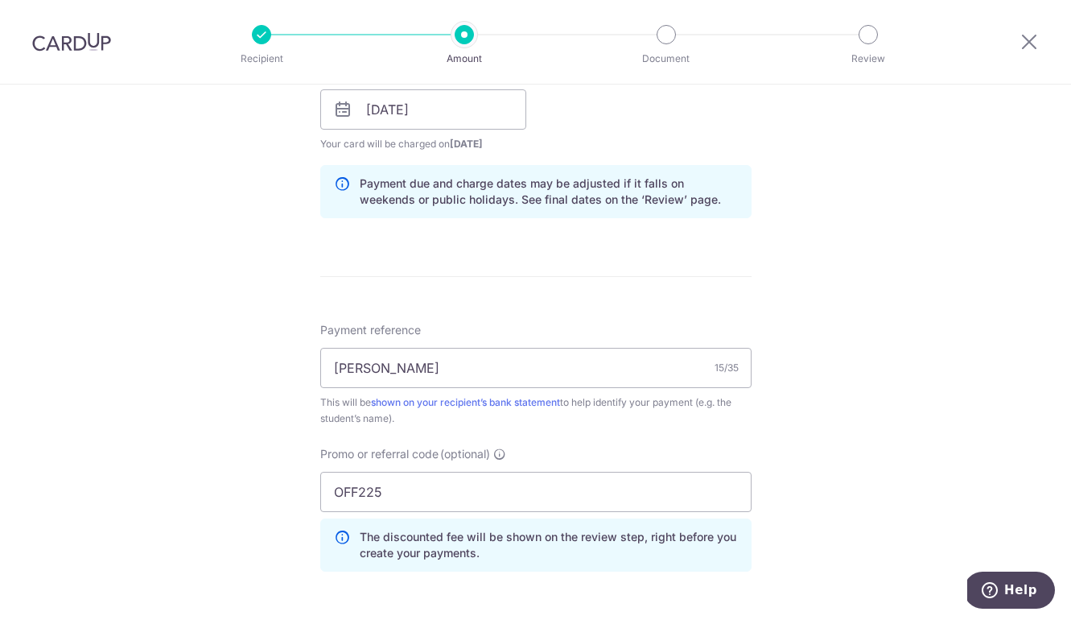
scroll to position [1059, 0]
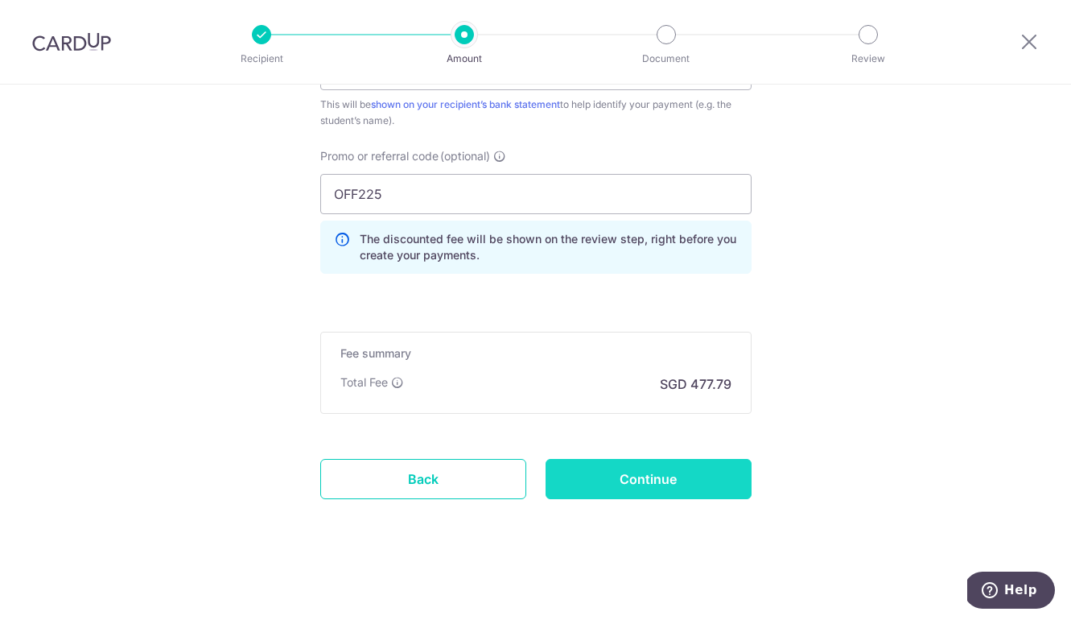
click at [673, 496] on input "Continue" at bounding box center [649, 479] width 206 height 40
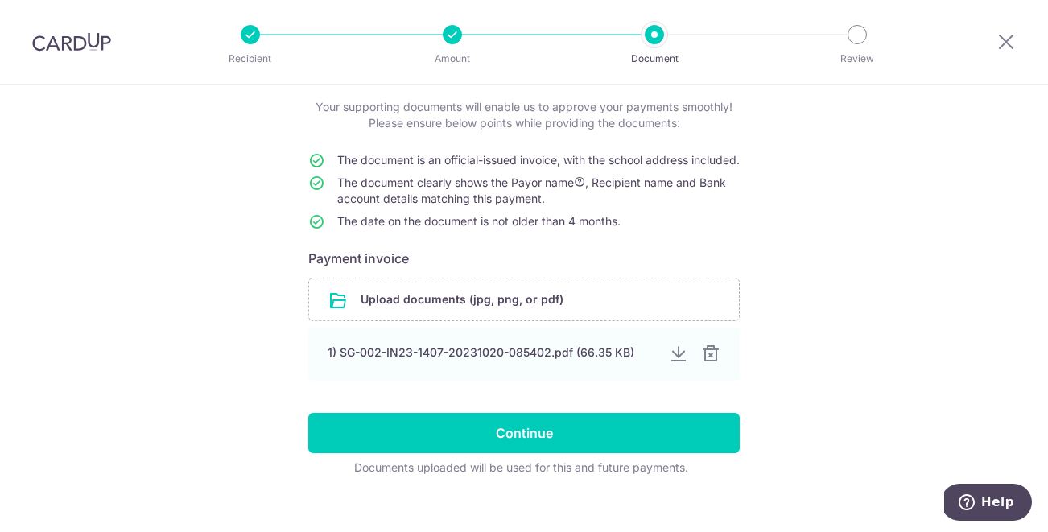
scroll to position [76, 0]
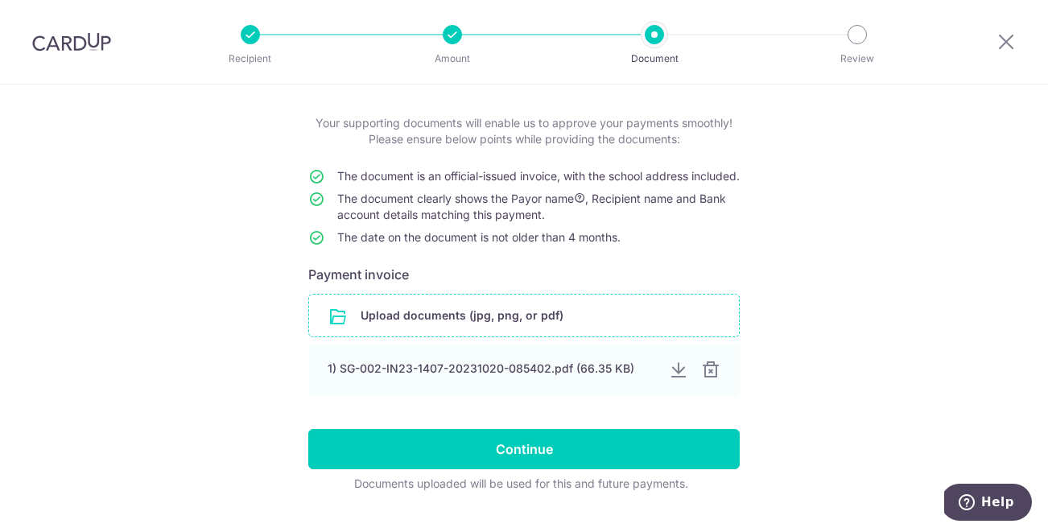
click at [425, 329] on input "file" at bounding box center [524, 315] width 430 height 42
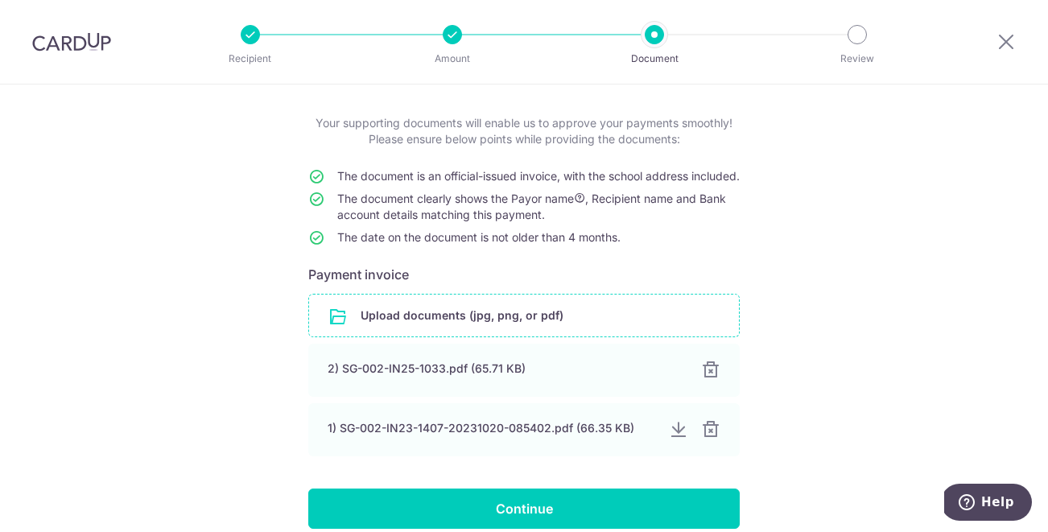
scroll to position [187, 0]
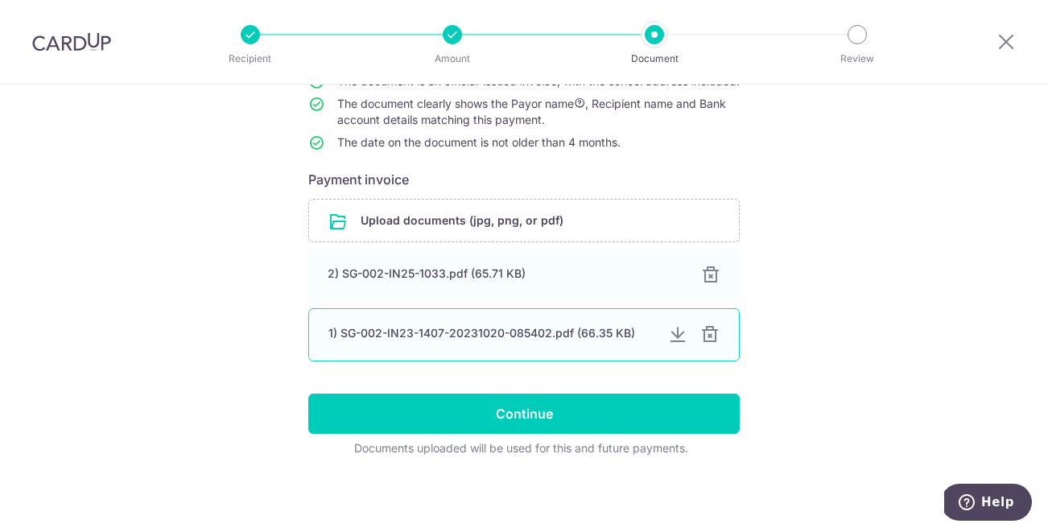
click at [713, 337] on div at bounding box center [709, 334] width 19 height 19
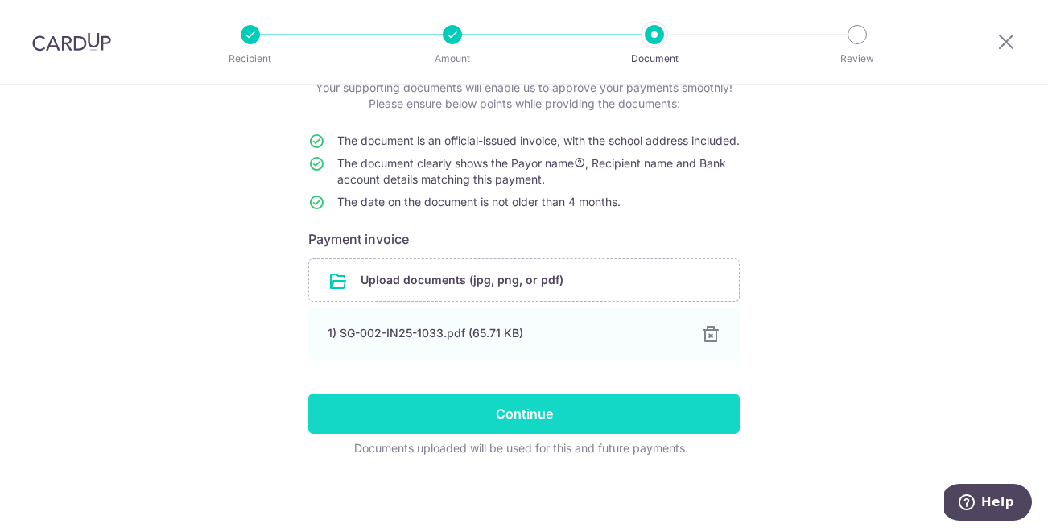
click at [585, 416] on input "Continue" at bounding box center [523, 413] width 431 height 40
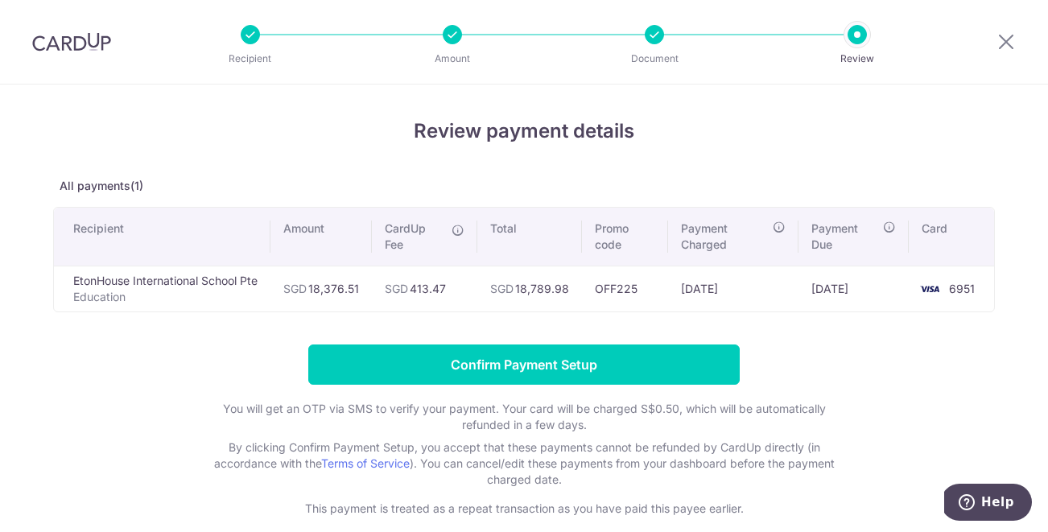
click at [616, 459] on p "By clicking Confirm Payment Setup, you accept that these payments cannot be ref…" at bounding box center [524, 463] width 644 height 48
